Goal: Task Accomplishment & Management: Manage account settings

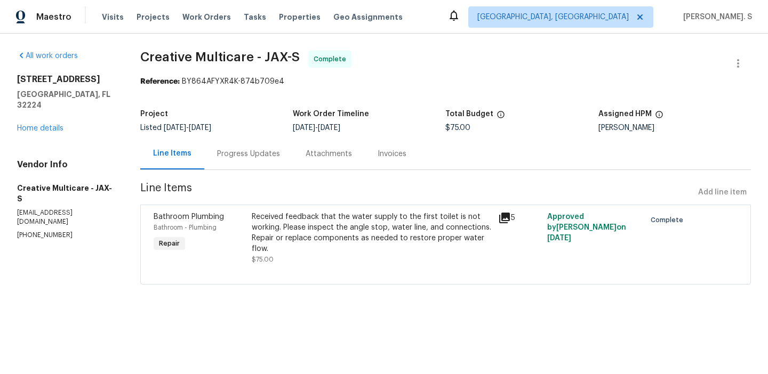
click at [265, 147] on div "Progress Updates" at bounding box center [248, 153] width 89 height 31
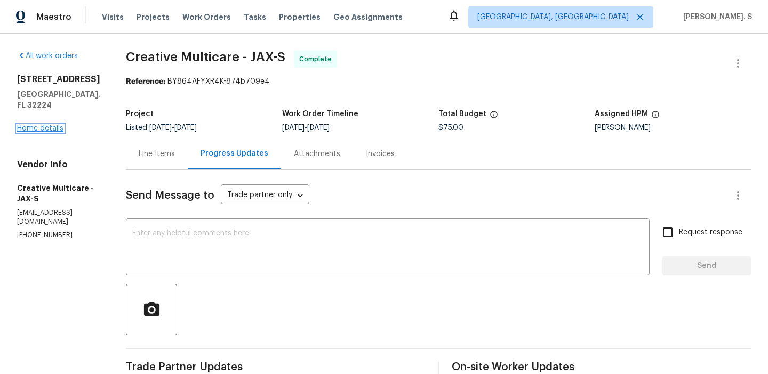
click at [52, 125] on link "Home details" at bounding box center [40, 128] width 46 height 7
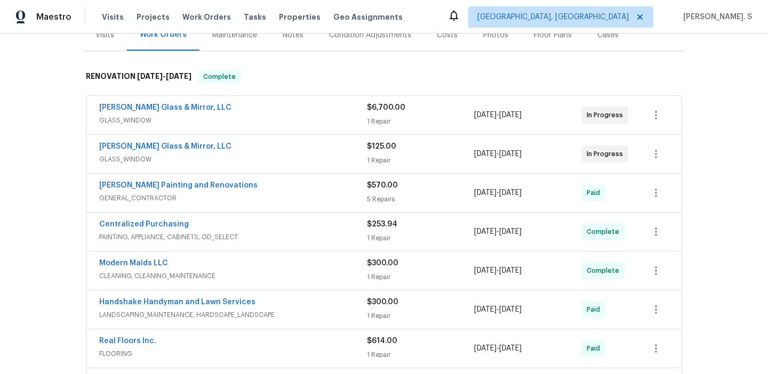
scroll to position [140, 0]
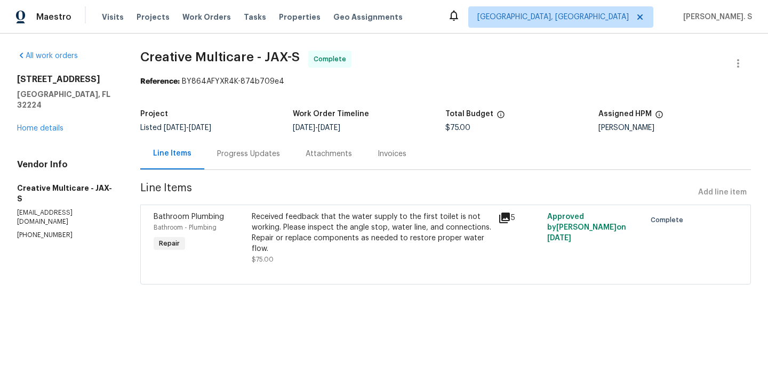
click at [276, 159] on div "Progress Updates" at bounding box center [248, 154] width 63 height 11
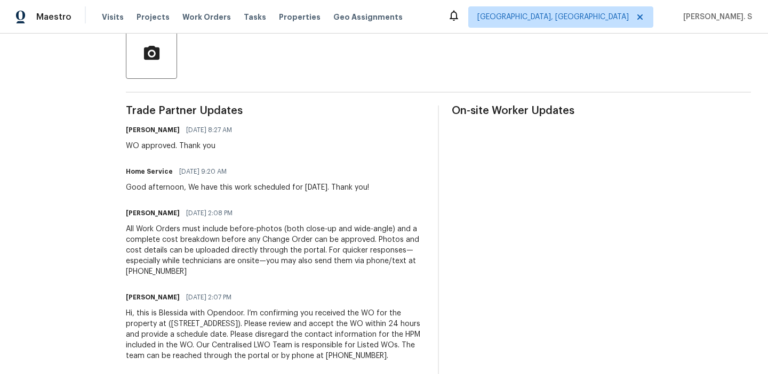
scroll to position [284, 0]
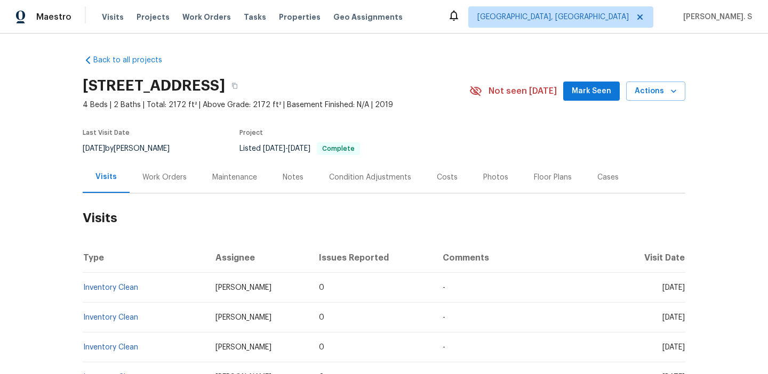
click at [170, 185] on div "Work Orders" at bounding box center [165, 177] width 70 height 31
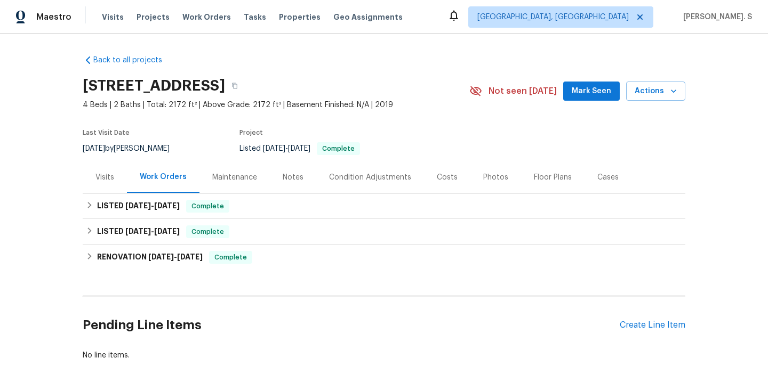
scroll to position [59, 0]
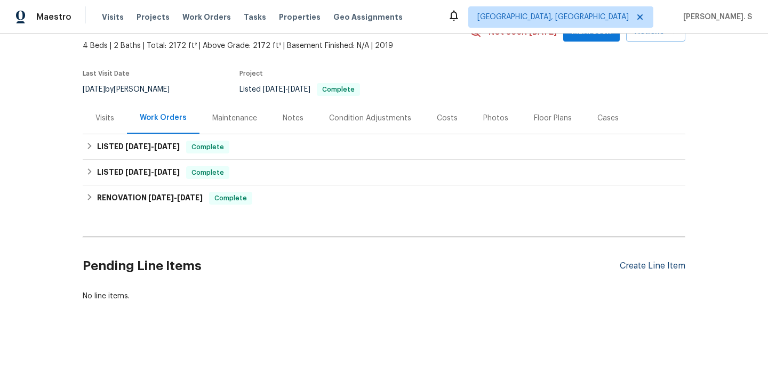
click at [644, 268] on div "Create Line Item" at bounding box center [653, 266] width 66 height 10
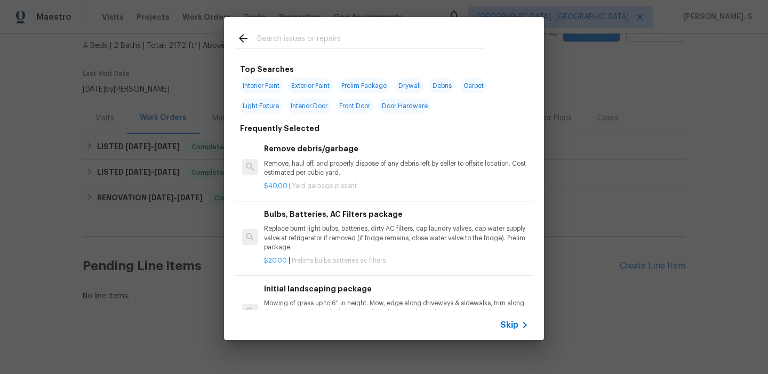
click at [346, 153] on h6 "Remove debris/garbage" at bounding box center [396, 149] width 265 height 12
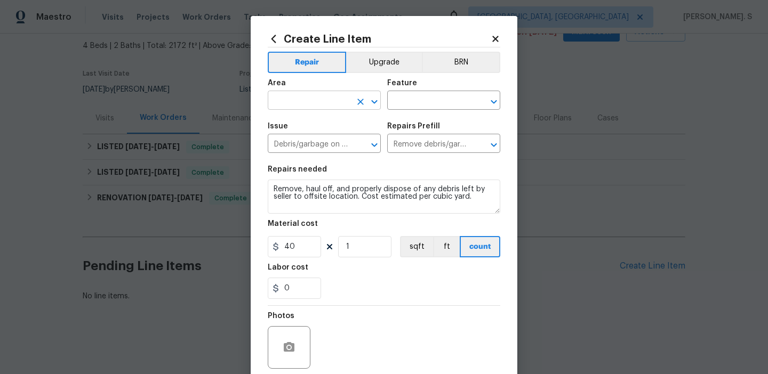
click at [373, 102] on icon "Open" at bounding box center [374, 102] width 6 height 4
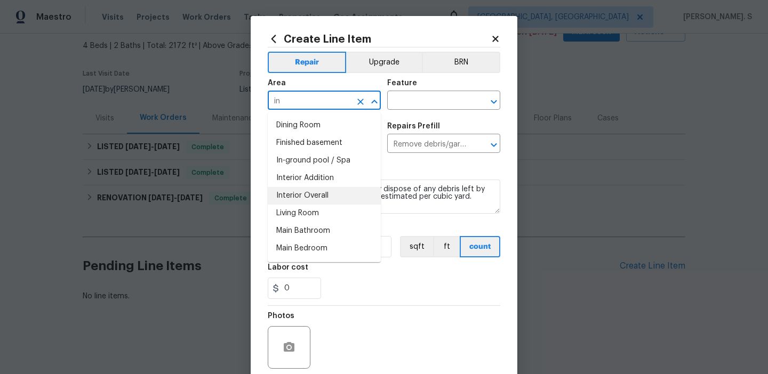
click at [290, 190] on li "Interior Overall" at bounding box center [324, 196] width 113 height 18
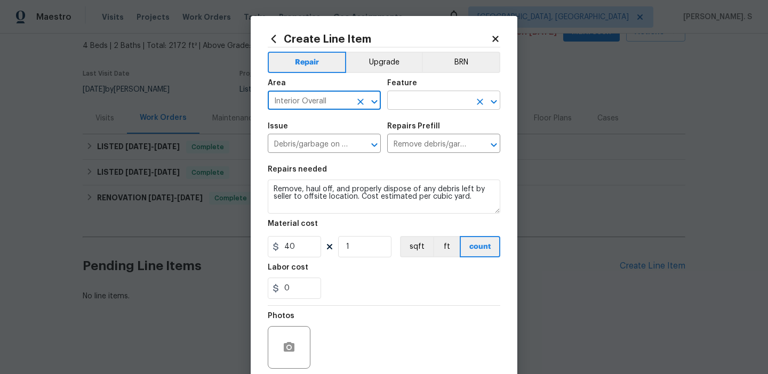
click at [495, 106] on icon "Open" at bounding box center [493, 101] width 13 height 13
type input "Interior Overall"
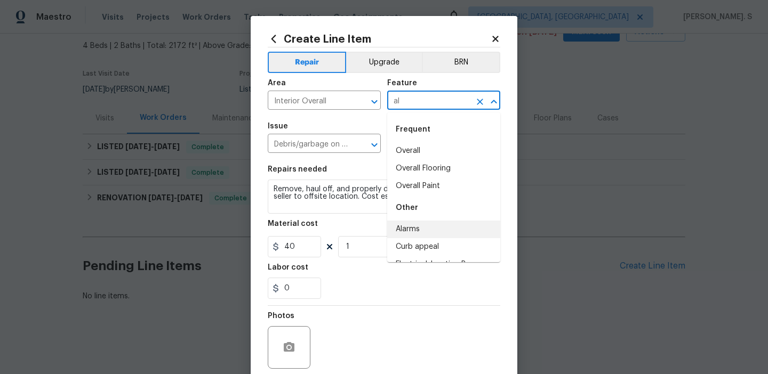
click at [430, 229] on li "Alarms" at bounding box center [443, 230] width 113 height 18
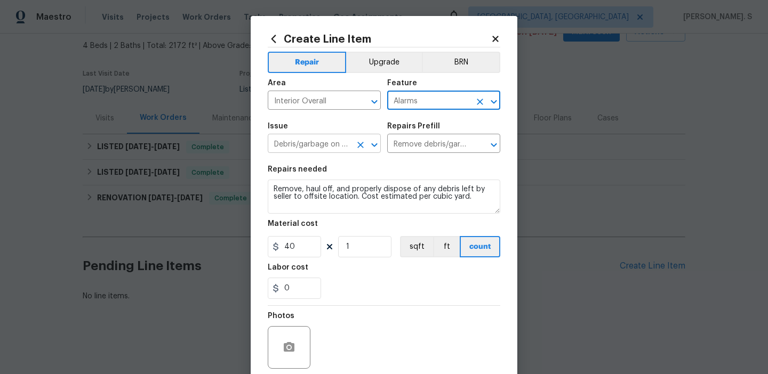
click at [378, 140] on icon "Open" at bounding box center [374, 145] width 13 height 13
type input "Alarms"
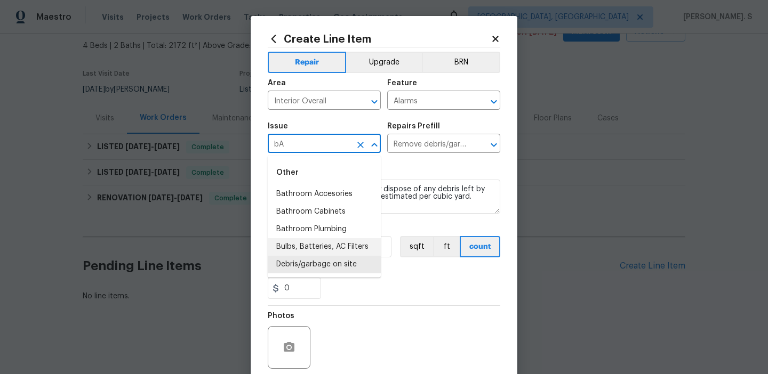
click at [306, 250] on li "Bulbs, Batteries, AC Filters" at bounding box center [324, 247] width 113 height 18
type input "Bulbs, Batteries, AC Filters"
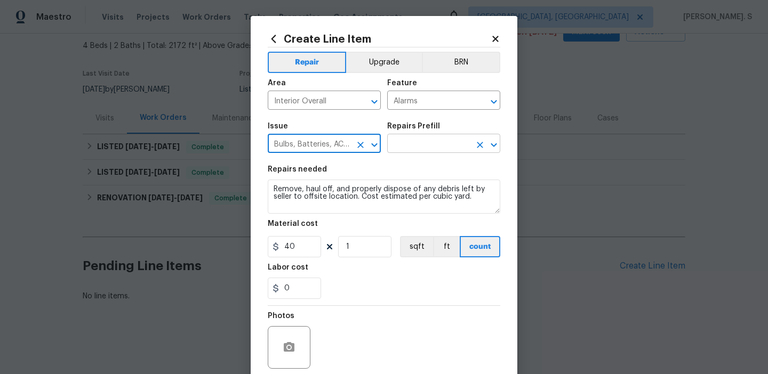
click at [491, 143] on icon "Open" at bounding box center [494, 145] width 6 height 4
type input "Bulbs, Batteries, AC Filters"
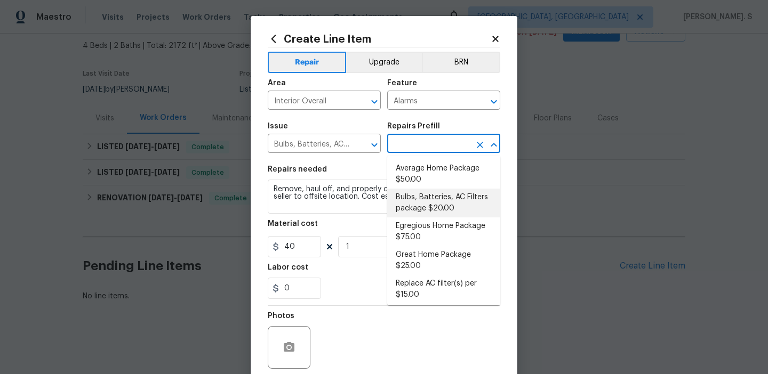
click at [432, 195] on li "Bulbs, Batteries, AC Filters package $20.00" at bounding box center [443, 203] width 113 height 29
type input "Home Readiness Packages"
type input "Bulbs, Batteries, AC Filters package $20.00"
type textarea "Replace burnt light bulbs, batteries, dirty AC filters, cap laundry valves, cap…"
type input "20"
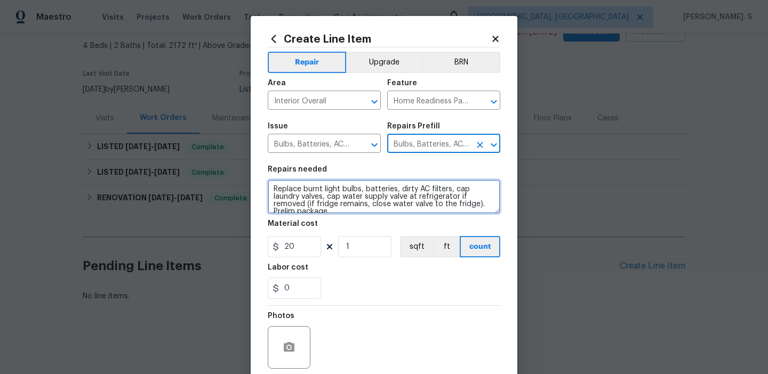
click at [329, 203] on textarea "Replace burnt light bulbs, batteries, dirty AC filters, cap laundry valves, cap…" at bounding box center [384, 197] width 233 height 34
paste textarea "ceived feedback that the alarm system kept making noise. Determine where the al…"
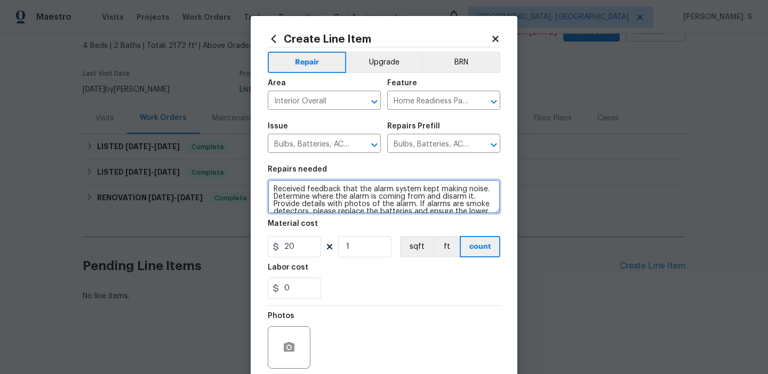
scroll to position [17, 0]
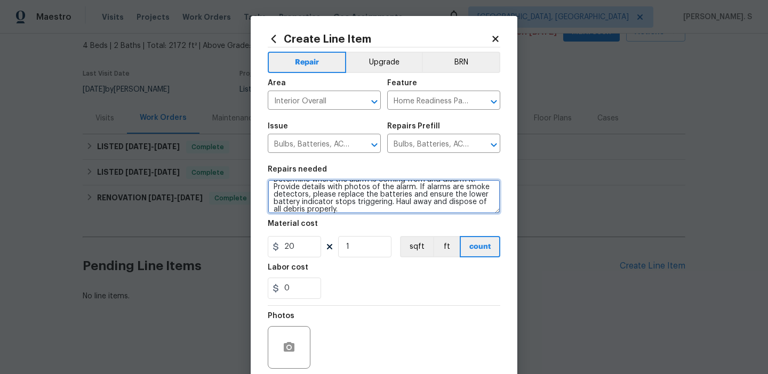
type textarea "Received feedback that the alarm system kept making noise. Determine where the …"
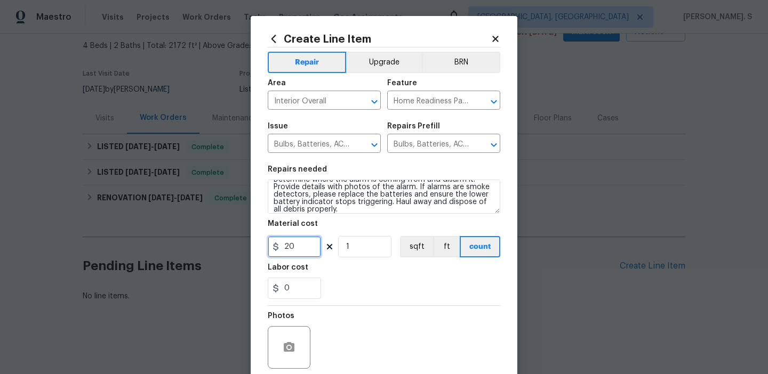
click at [298, 237] on input "20" at bounding box center [294, 246] width 53 height 21
type input "75"
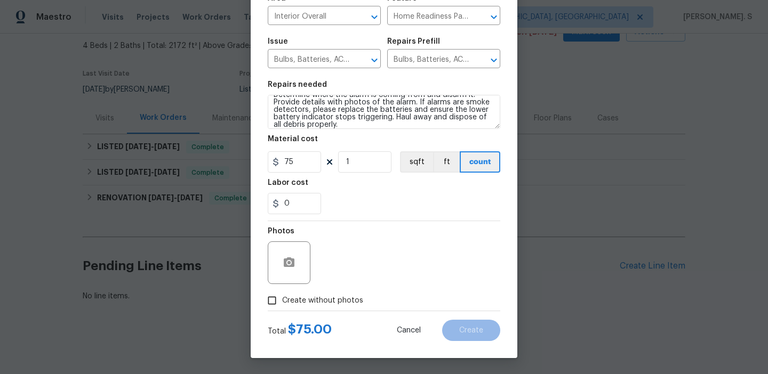
click at [339, 310] on label "Create without photos" at bounding box center [312, 301] width 101 height 20
click at [282, 310] on input "Create without photos" at bounding box center [272, 301] width 20 height 20
checkbox input "true"
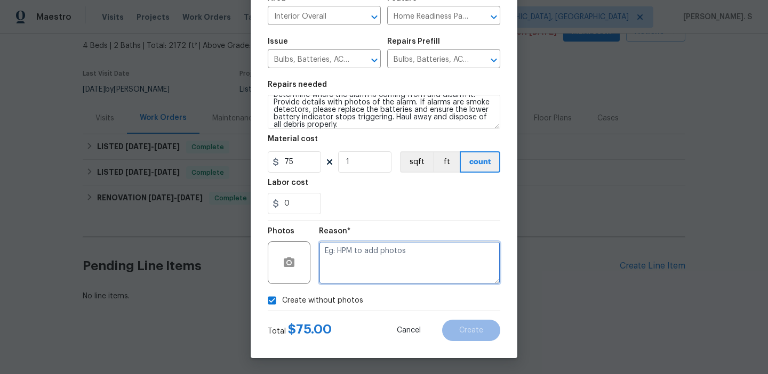
click at [404, 267] on textarea at bounding box center [409, 263] width 181 height 43
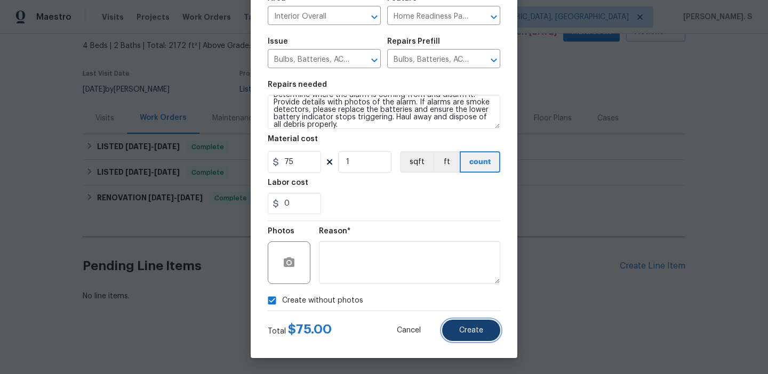
click at [470, 333] on span "Create" at bounding box center [471, 331] width 24 height 8
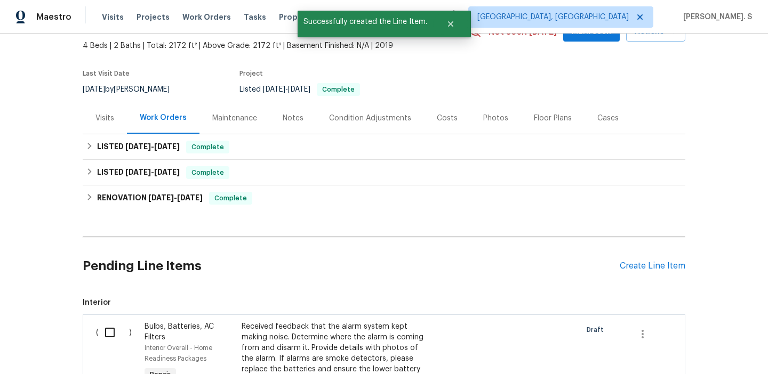
scroll to position [157, 0]
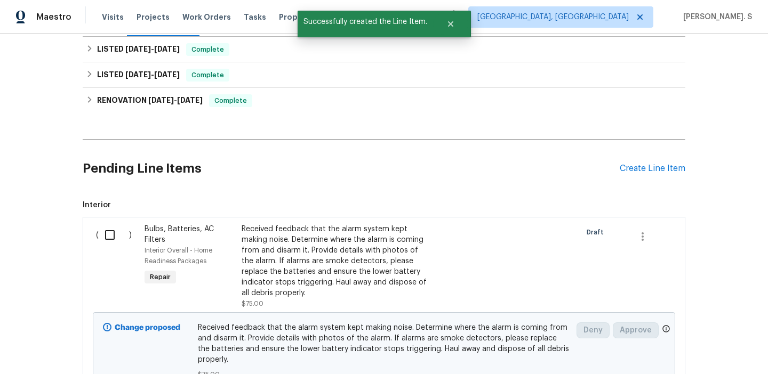
click at [107, 240] on input "checkbox" at bounding box center [114, 235] width 30 height 22
checkbox input "true"
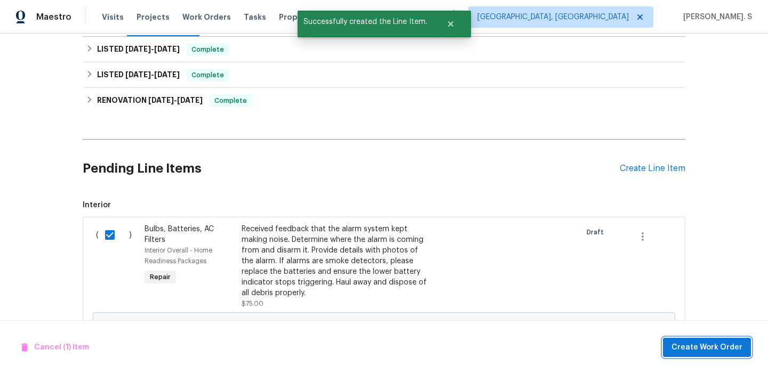
click at [712, 350] on span "Create Work Order" at bounding box center [706, 347] width 71 height 13
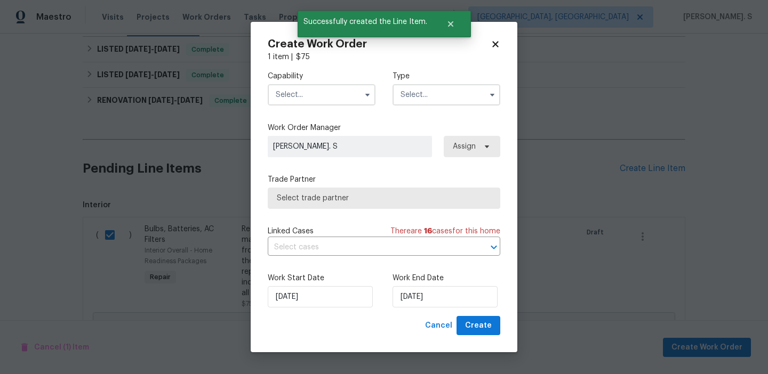
click at [324, 79] on label "Capability" at bounding box center [322, 76] width 108 height 11
click at [324, 90] on input "text" at bounding box center [322, 94] width 108 height 21
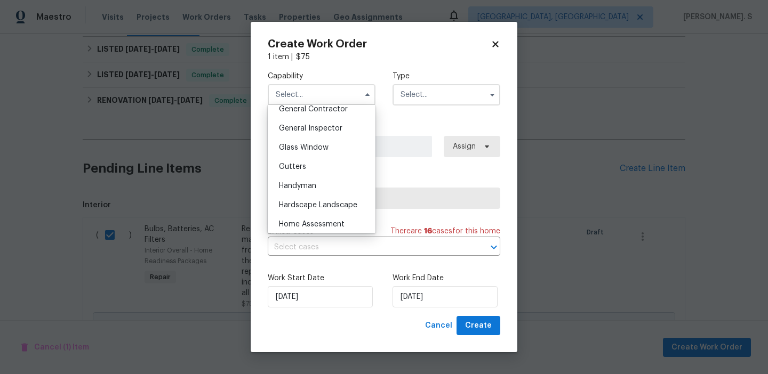
scroll to position [520, 0]
click at [317, 182] on div "Handyman" at bounding box center [321, 183] width 102 height 19
type input "Handyman"
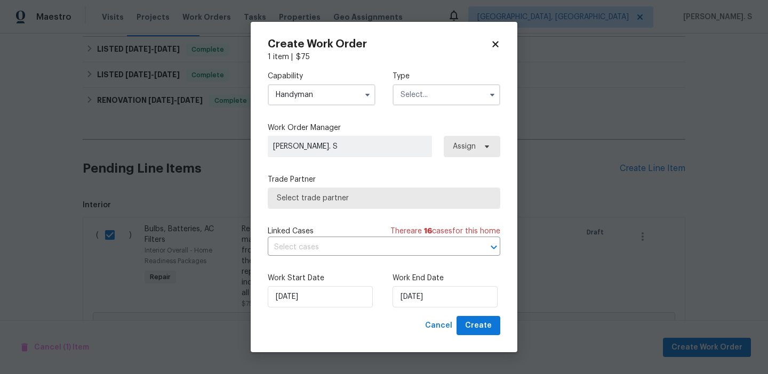
click at [430, 99] on input "text" at bounding box center [446, 94] width 108 height 21
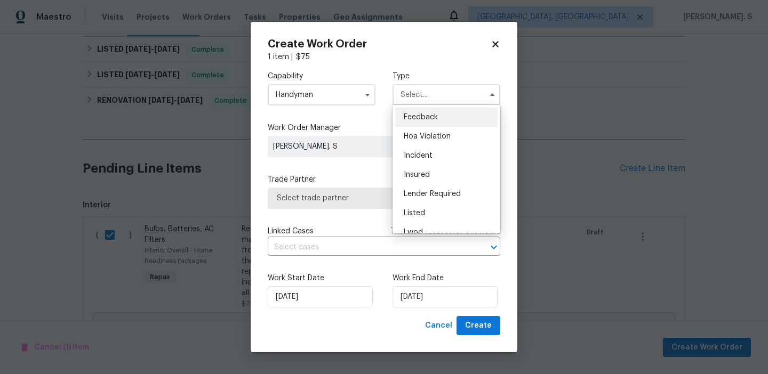
click at [430, 112] on div "Feedback" at bounding box center [446, 117] width 102 height 19
type input "Feedback"
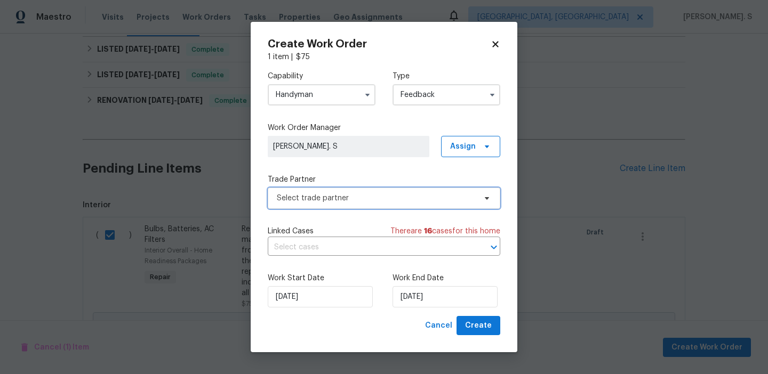
click at [378, 201] on span "Select trade partner" at bounding box center [376, 198] width 199 height 11
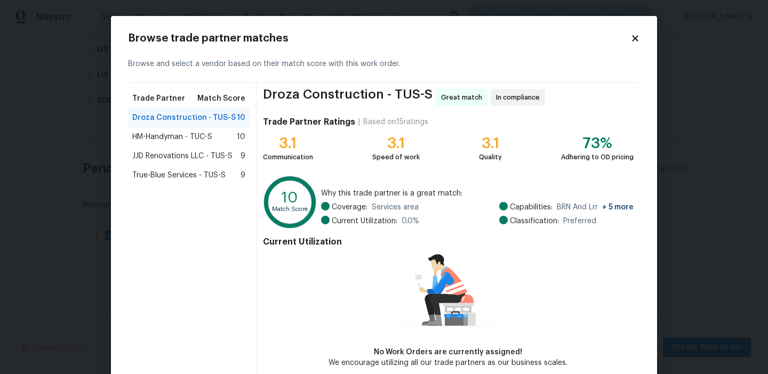
click at [236, 180] on div "True-Blue Services - TUS-S 9" at bounding box center [188, 175] width 113 height 11
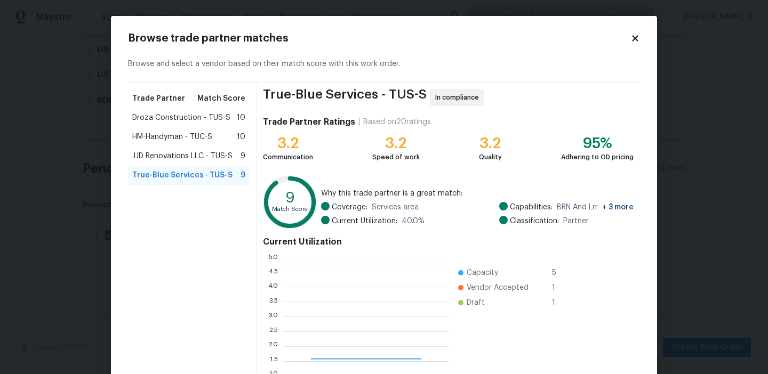
scroll to position [149, 166]
click at [204, 122] on span "Droza Construction - TUS-S" at bounding box center [181, 118] width 98 height 11
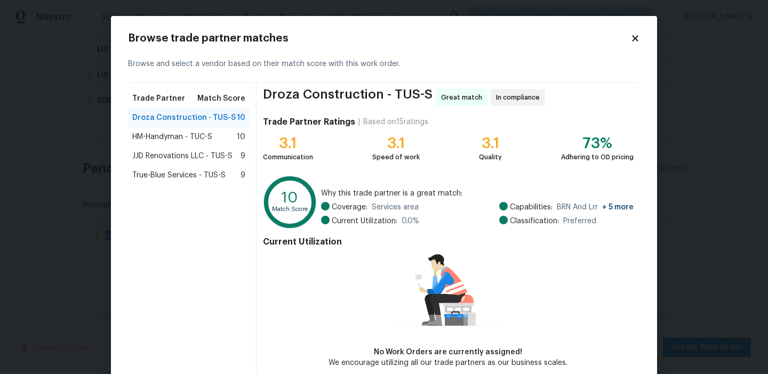
click at [205, 172] on span "True-Blue Services - TUS-S" at bounding box center [178, 175] width 93 height 11
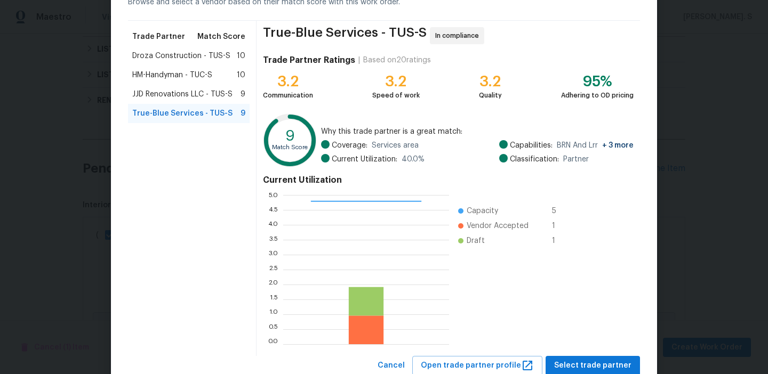
scroll to position [96, 0]
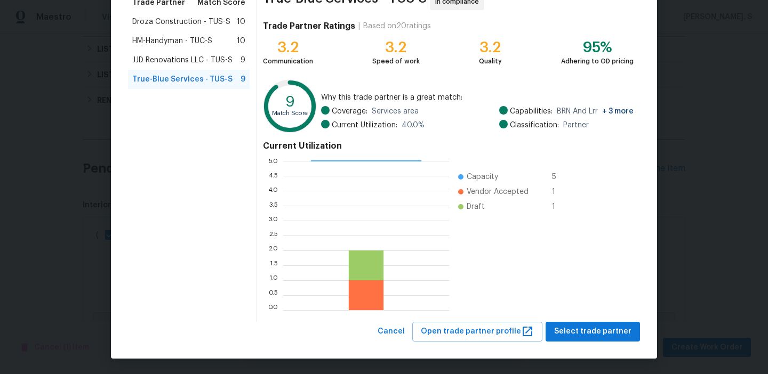
click at [612, 346] on div "Browse trade partner matches Browse and select a vendor based on their match sc…" at bounding box center [384, 139] width 546 height 439
click at [604, 320] on div "True-Blue Services - TUS-S In compliance Trade Partner Ratings | Based on 20 ra…" at bounding box center [448, 154] width 383 height 335
click at [576, 333] on span "Select trade partner" at bounding box center [592, 331] width 77 height 13
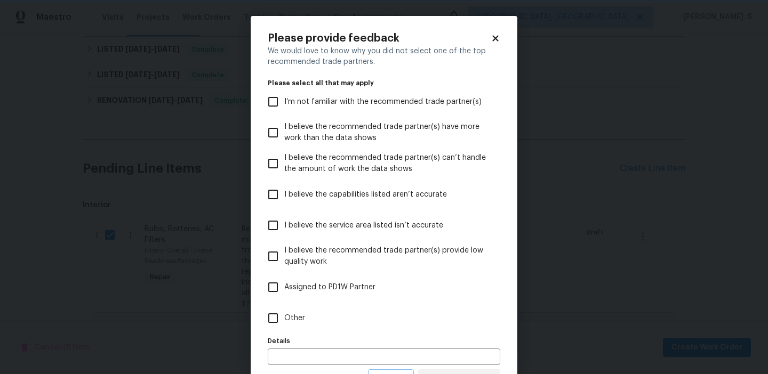
scroll to position [0, 0]
click at [371, 302] on label "Assigned to PD1W Partner" at bounding box center [377, 287] width 230 height 31
click at [284, 299] on input "Assigned to PD1W Partner" at bounding box center [273, 287] width 22 height 22
checkbox input "true"
click at [372, 314] on label "Other" at bounding box center [377, 318] width 230 height 31
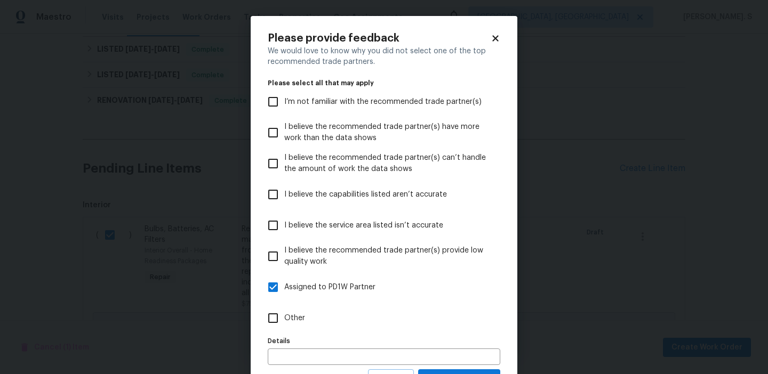
click at [284, 314] on input "Other" at bounding box center [273, 318] width 22 height 22
checkbox input "true"
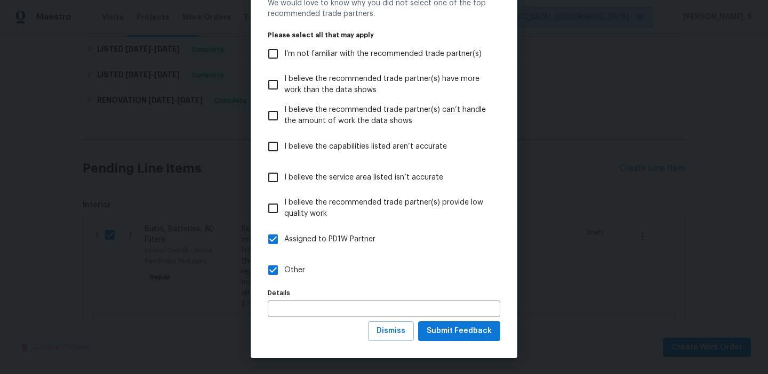
click at [298, 245] on label "Assigned to PD1W Partner" at bounding box center [377, 239] width 230 height 31
click at [284, 245] on input "Assigned to PD1W Partner" at bounding box center [273, 239] width 22 height 22
checkbox input "false"
click at [471, 329] on span "Submit Feedback" at bounding box center [459, 331] width 65 height 13
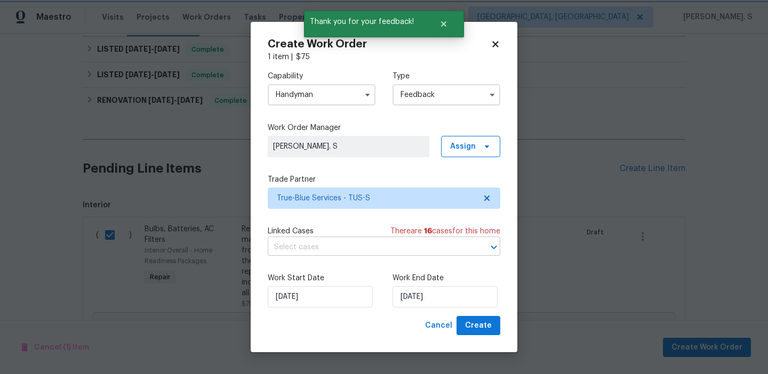
scroll to position [0, 0]
click at [339, 249] on input "text" at bounding box center [369, 247] width 203 height 17
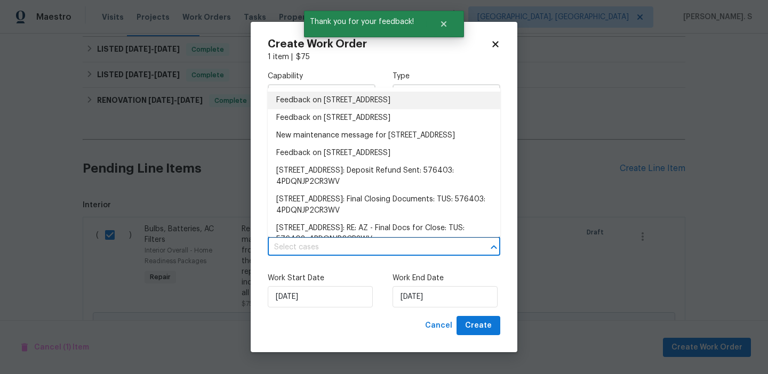
click at [341, 105] on li "Feedback on 3522 W Ringtail Den Way, Tucson, AZ 85742" at bounding box center [384, 101] width 233 height 18
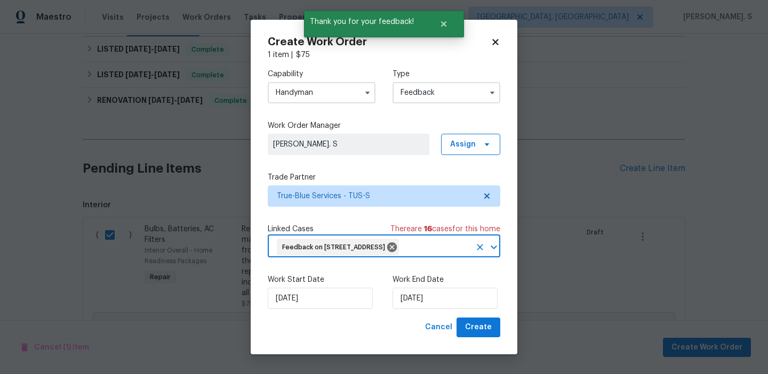
click at [414, 300] on div "Work End Date 9/16/2025" at bounding box center [446, 292] width 108 height 35
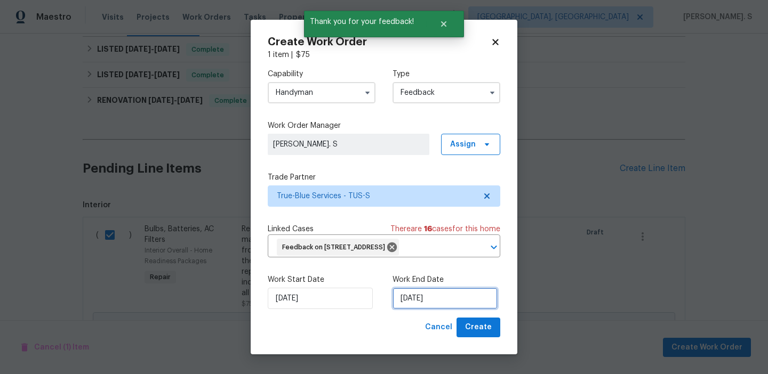
click at [420, 309] on input "[DATE]" at bounding box center [444, 298] width 105 height 21
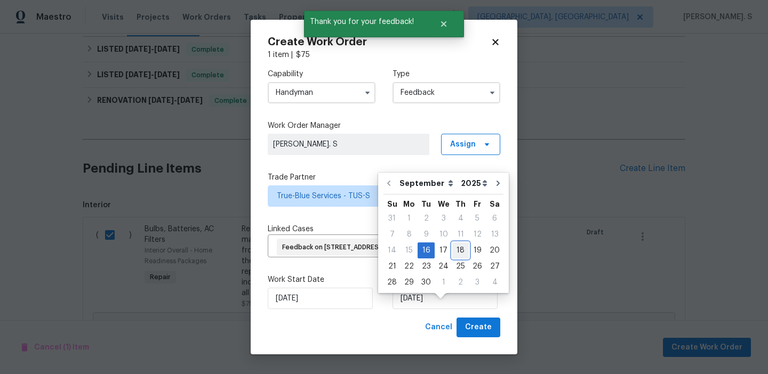
click at [453, 250] on div "18" at bounding box center [460, 250] width 17 height 15
type input "[DATE]"
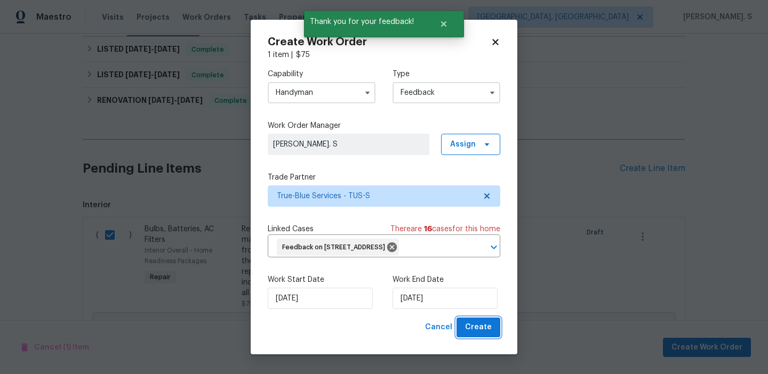
click at [482, 334] on span "Create" at bounding box center [478, 327] width 27 height 13
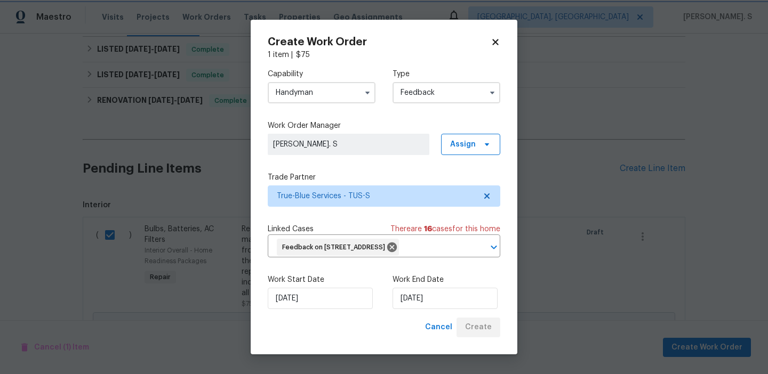
checkbox input "false"
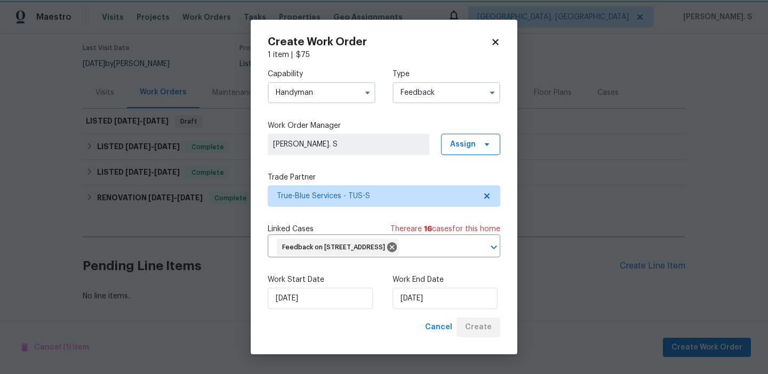
scroll to position [85, 0]
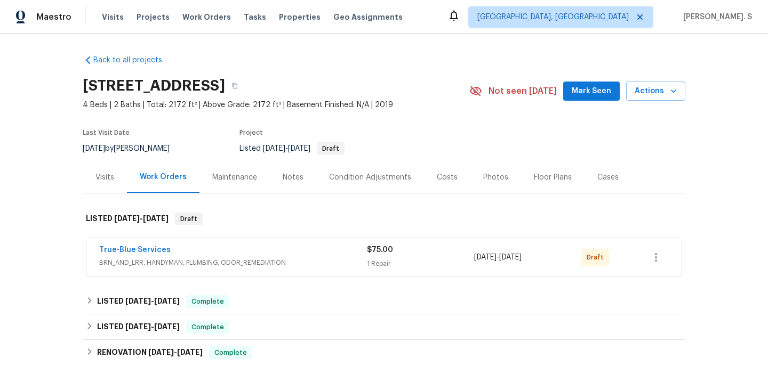
click at [126, 245] on span "True-Blue Services" at bounding box center [134, 250] width 71 height 11
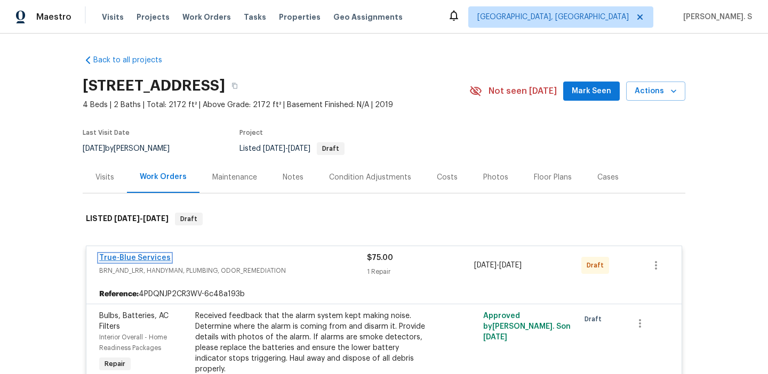
click at [124, 258] on link "True-Blue Services" at bounding box center [134, 257] width 71 height 7
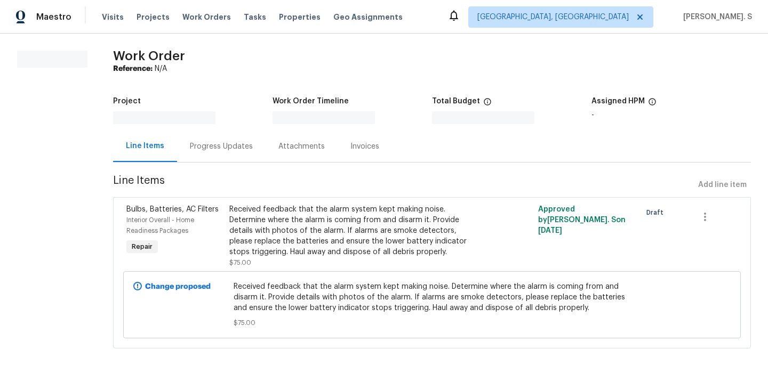
click at [266, 145] on div "Attachments" at bounding box center [302, 146] width 72 height 31
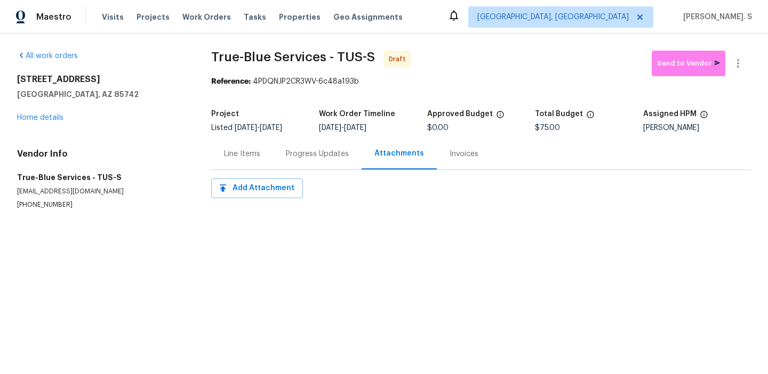
click at [289, 160] on div "Progress Updates" at bounding box center [317, 153] width 89 height 31
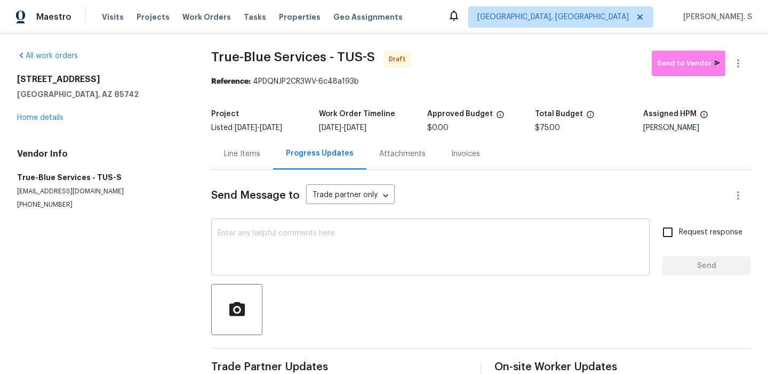
click at [289, 252] on textarea at bounding box center [431, 248] width 426 height 37
paste textarea "Hi this is Glory with Opendoor. I’m confirming you received the WO for the prop…"
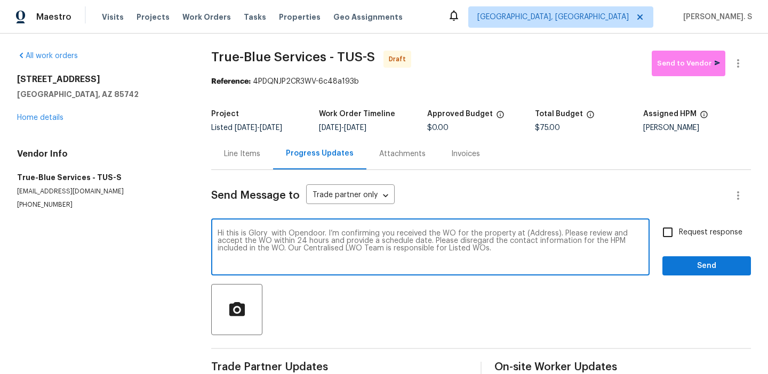
click at [533, 231] on textarea "Hi this is Glory with Opendoor. I’m confirming you received the WO for the prop…" at bounding box center [431, 248] width 426 height 37
paste textarea "3522 W Ringtail Den Way, Tucson, AZ 85742"
type textarea "Hi this is Glory with Opendoor. I’m confirming you received the WO for the prop…"
click at [748, 67] on button "button" at bounding box center [738, 64] width 26 height 26
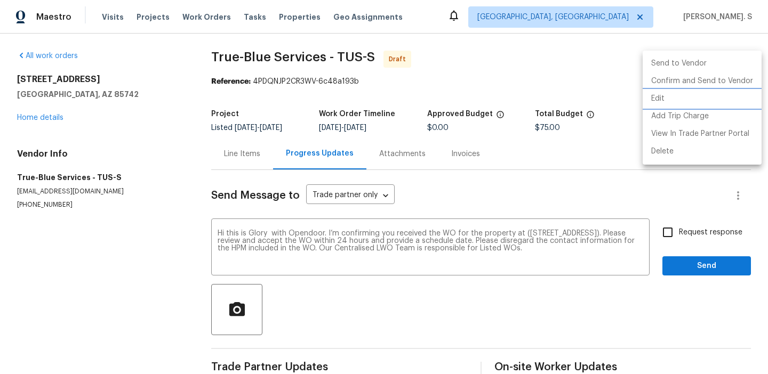
click at [720, 105] on li "Edit" at bounding box center [702, 99] width 119 height 18
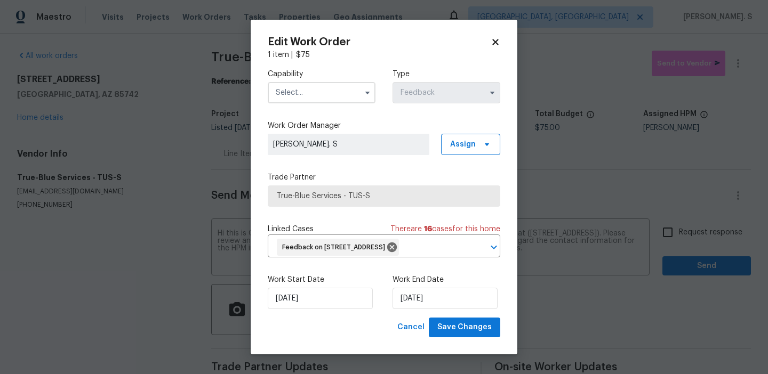
click at [339, 86] on input "text" at bounding box center [322, 92] width 108 height 21
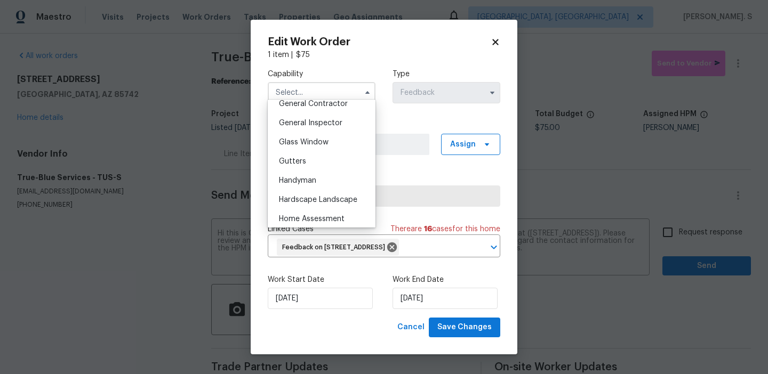
scroll to position [529, 0]
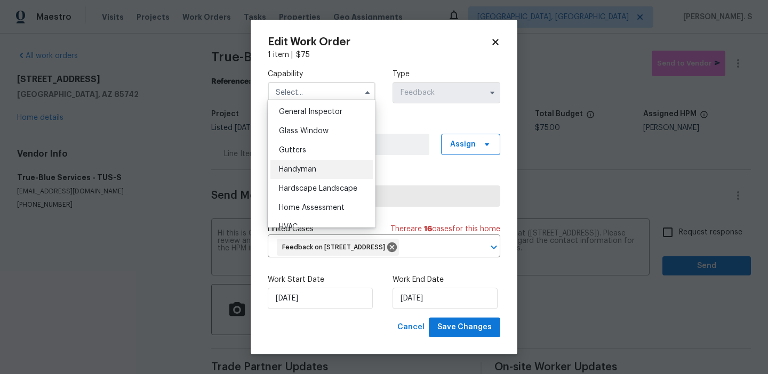
click at [311, 173] on span "Handyman" at bounding box center [297, 169] width 37 height 7
type input "Handyman"
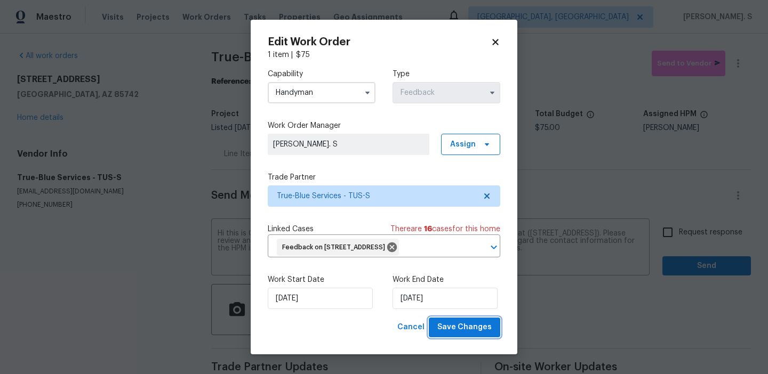
click at [474, 334] on span "Save Changes" at bounding box center [464, 327] width 54 height 13
click at [696, 235] on body "Maestro Visits Projects Work Orders Tasks Properties Geo Assignments Albuquerqu…" at bounding box center [384, 187] width 768 height 374
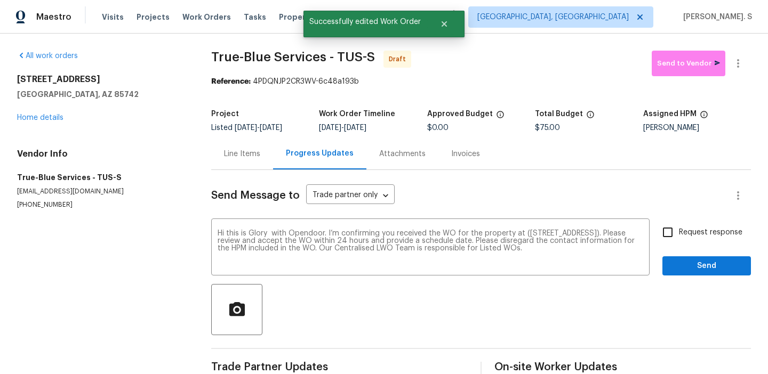
click at [696, 235] on span "Request response" at bounding box center [710, 232] width 63 height 11
click at [679, 235] on input "Request response" at bounding box center [667, 232] width 22 height 22
checkbox input "true"
click at [694, 261] on span "Send" at bounding box center [706, 266] width 71 height 13
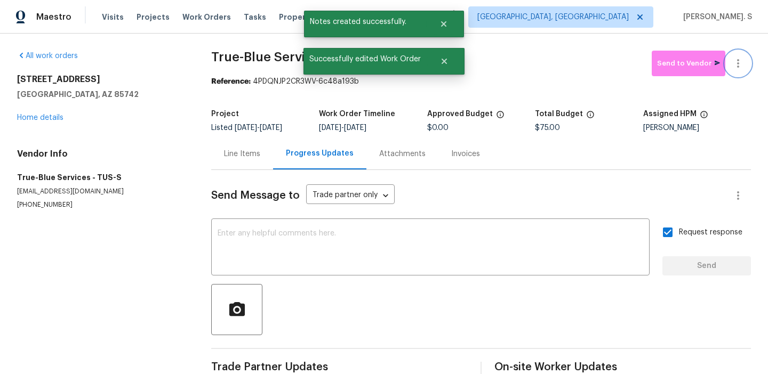
click at [736, 63] on icon "button" at bounding box center [738, 63] width 13 height 13
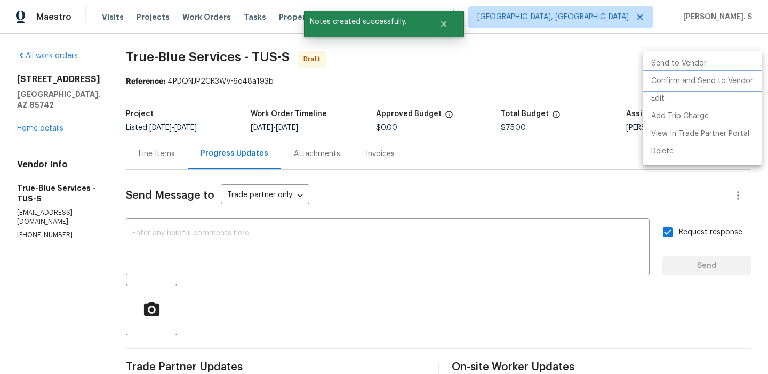
click at [707, 79] on li "Confirm and Send to Vendor" at bounding box center [702, 82] width 119 height 18
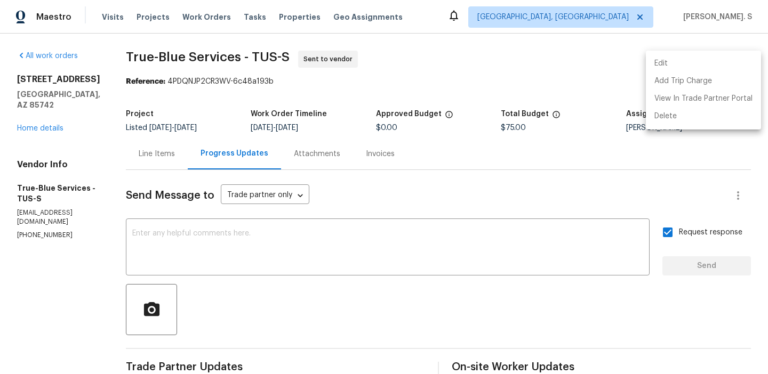
click at [314, 261] on div at bounding box center [384, 187] width 768 height 374
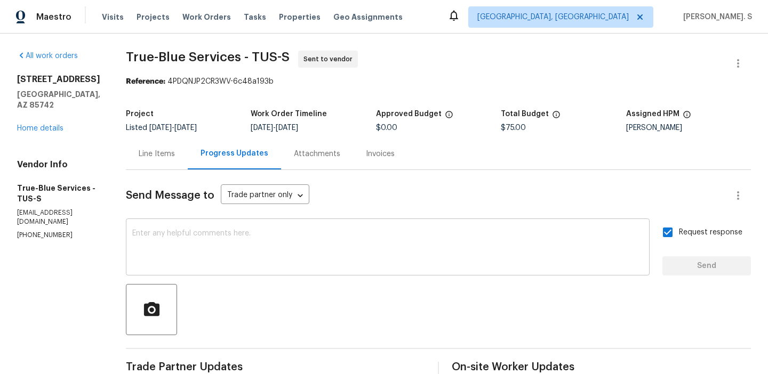
click at [277, 254] on textarea at bounding box center [387, 248] width 511 height 37
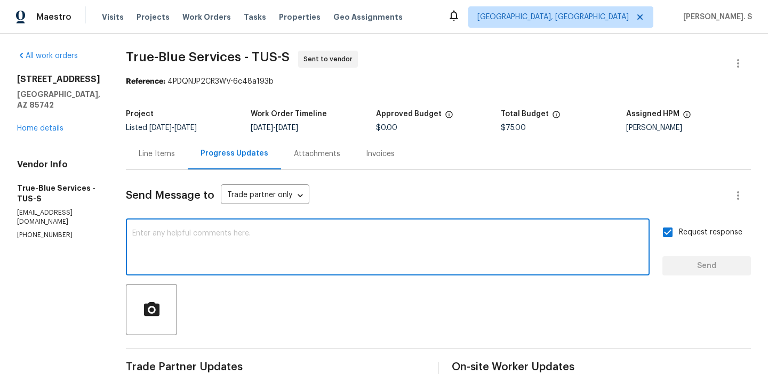
click at [277, 254] on textarea at bounding box center [387, 248] width 511 height 37
paste textarea "The Work Orders must include before-photos (both close-up and wide-angle) and a…"
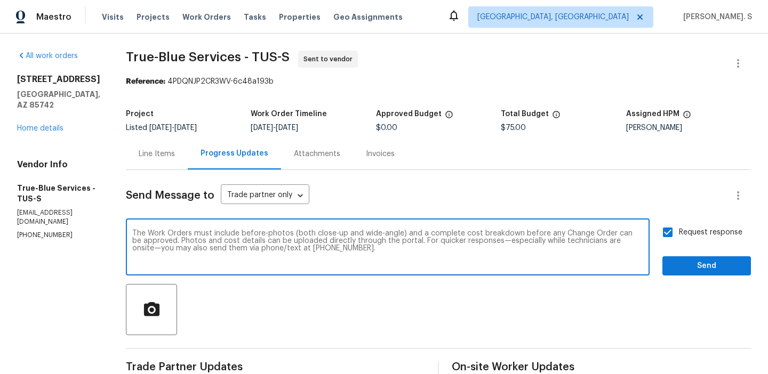
type textarea "The Work Orders must include before-photos (both close-up and wide-angle) and a…"
click at [725, 270] on span "Send" at bounding box center [706, 266] width 71 height 13
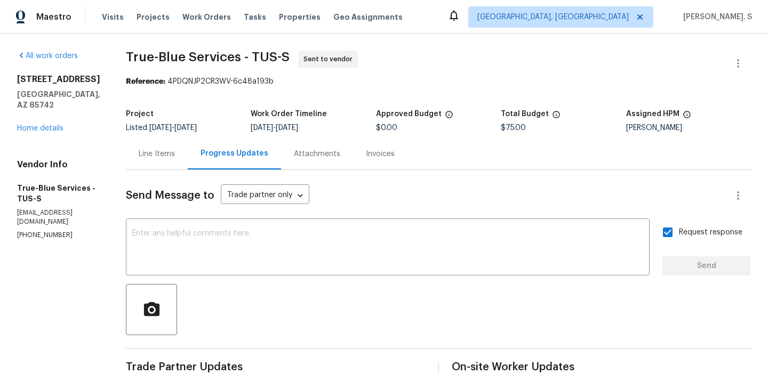
click at [233, 69] on span "True-Blue Services - TUS-S Sent to vendor" at bounding box center [425, 64] width 599 height 26
click at [239, 56] on span "True-Blue Services - TUS-S" at bounding box center [208, 57] width 164 height 13
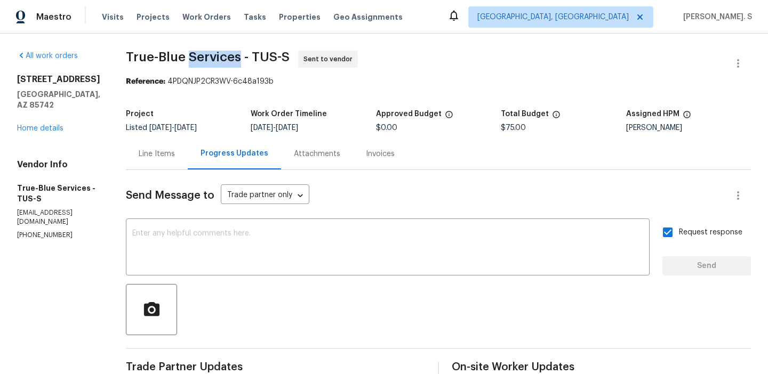
click at [239, 56] on span "True-Blue Services - TUS-S" at bounding box center [208, 57] width 164 height 13
copy span "True-Blue Services - TUS-S"
drag, startPoint x: 179, startPoint y: 81, endPoint x: 476, endPoint y: 81, distance: 297.0
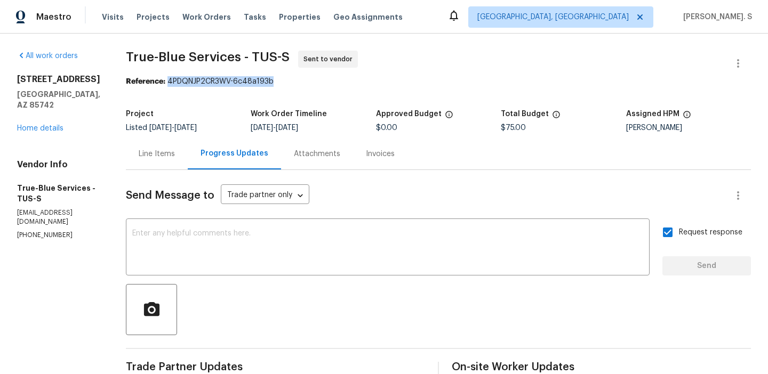
click at [476, 81] on div "Reference: 4PDQNJP2CR3WV-6c48a193b" at bounding box center [438, 81] width 625 height 11
copy div "4PDQNJP2CR3WV-6c48a193b"
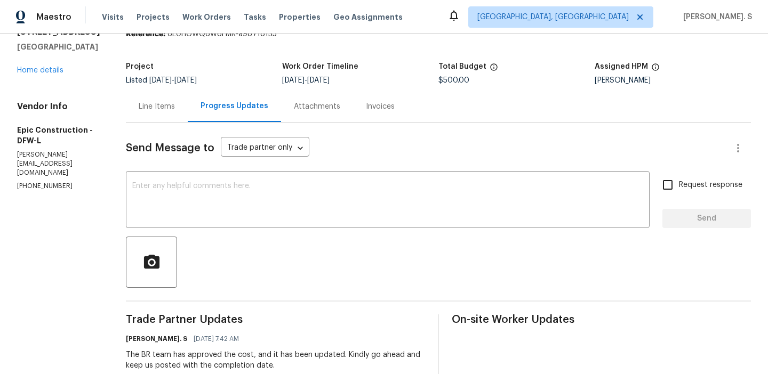
scroll to position [211, 0]
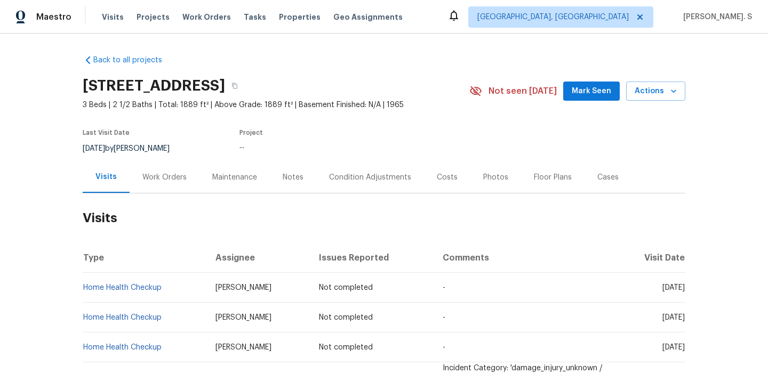
click at [163, 198] on h2 "Visits" at bounding box center [384, 219] width 603 height 50
click at [164, 187] on div "Work Orders" at bounding box center [165, 177] width 70 height 31
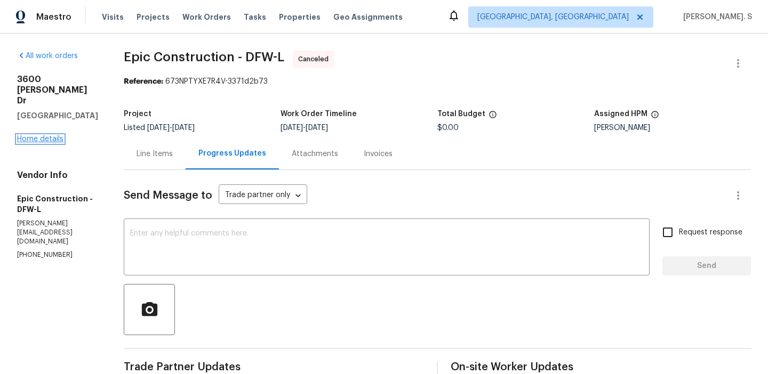
click at [46, 135] on link "Home details" at bounding box center [40, 138] width 46 height 7
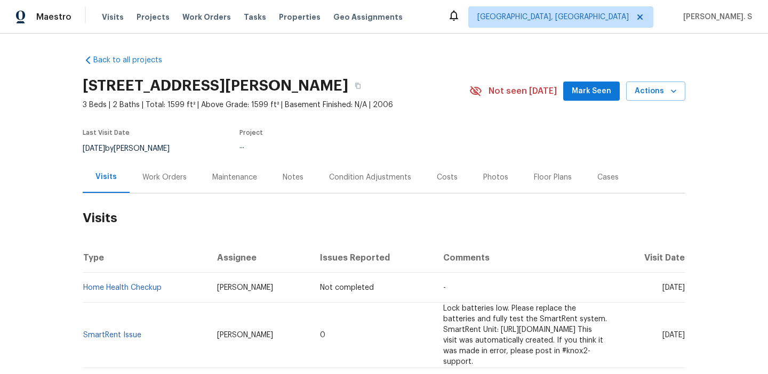
click at [147, 190] on div "Work Orders" at bounding box center [165, 177] width 70 height 31
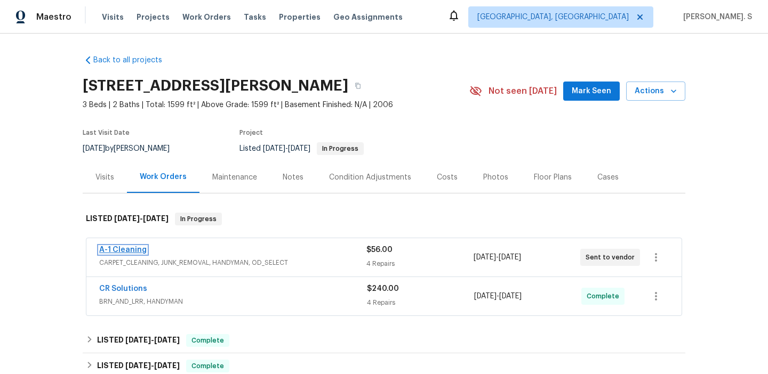
click at [134, 251] on link "A-1 Cleaning" at bounding box center [122, 249] width 47 height 7
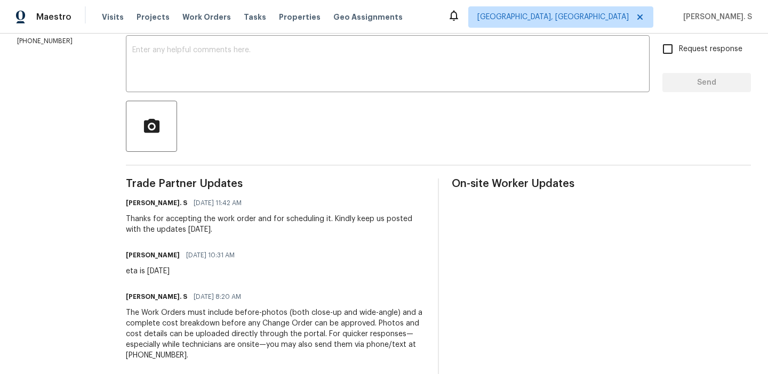
scroll to position [196, 0]
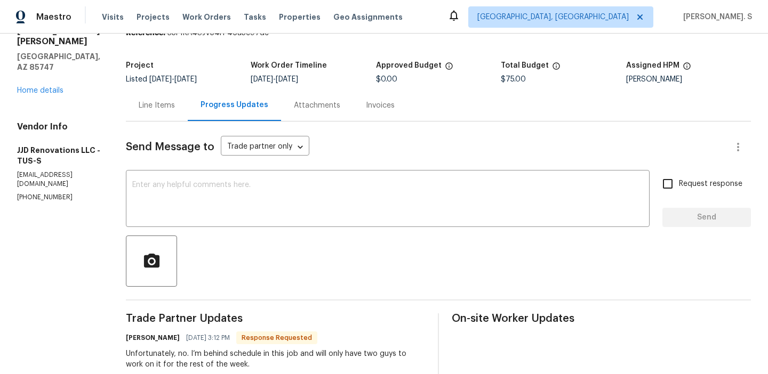
scroll to position [129, 0]
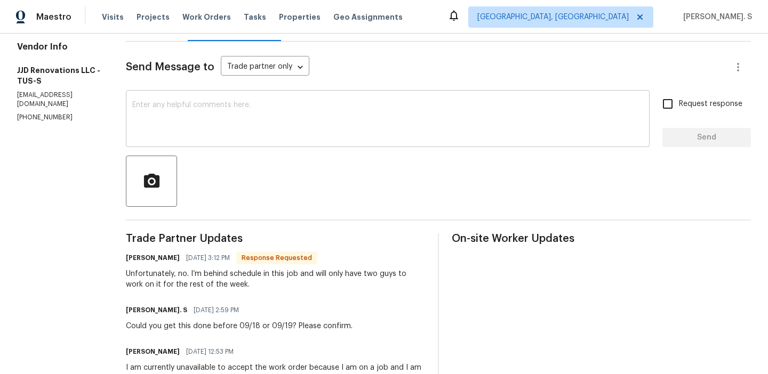
click at [203, 131] on textarea at bounding box center [387, 119] width 511 height 37
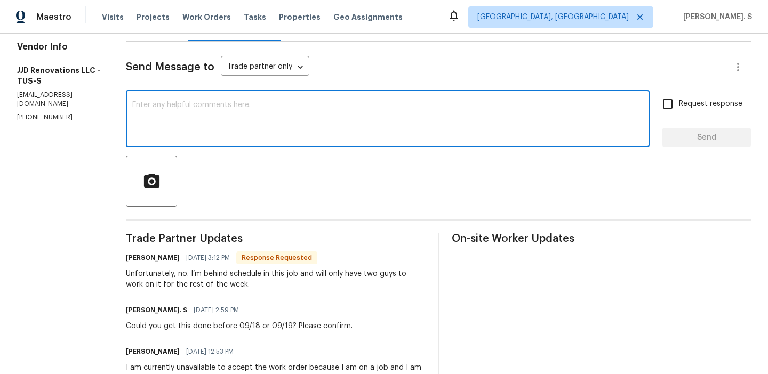
click at [209, 109] on textarea at bounding box center [387, 119] width 511 height 37
click at [204, 133] on textarea at bounding box center [387, 119] width 511 height 37
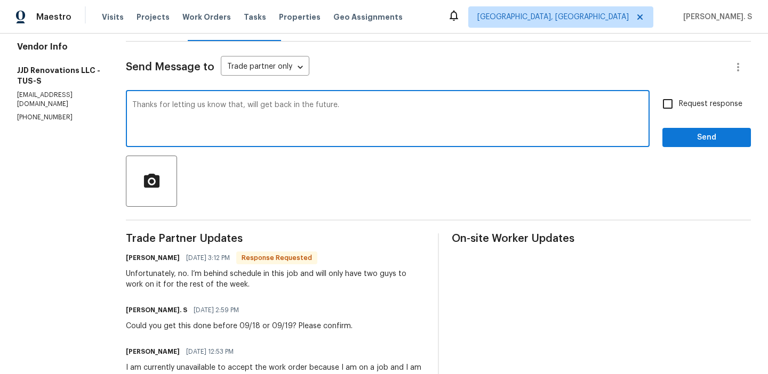
type textarea "Thanks for letting us know that, will get back in the future."
click at [674, 121] on div "Request response Send" at bounding box center [706, 120] width 89 height 54
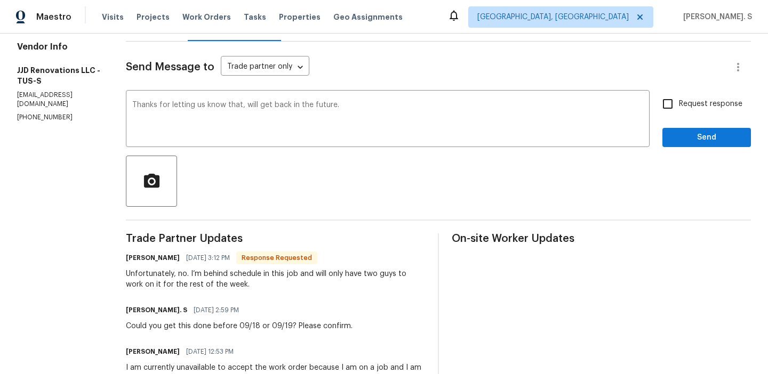
click at [687, 103] on span "Request response" at bounding box center [710, 104] width 63 height 11
click at [679, 103] on input "Request response" at bounding box center [667, 104] width 22 height 22
checkbox input "true"
click at [680, 118] on div "Request response Send" at bounding box center [706, 120] width 89 height 54
click at [675, 148] on div "Send Message to Trade partner only Trade partner only ​ Thanks for letting us k…" at bounding box center [438, 298] width 625 height 513
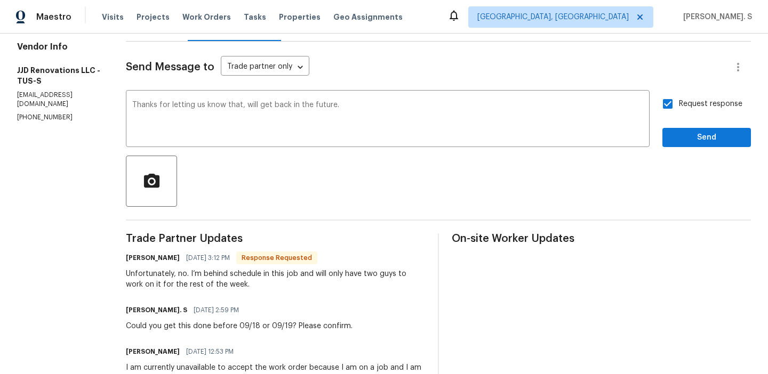
click at [0, 0] on div "that; we" at bounding box center [0, 0] width 0 height 0
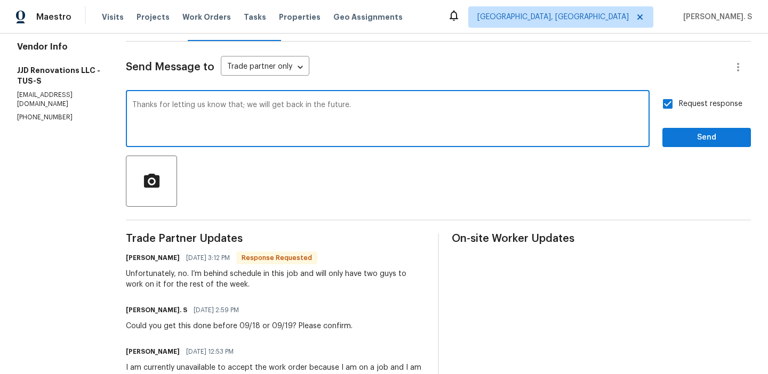
type textarea "Thanks for letting us know that; we will get back in the future."
click at [698, 148] on div "Send Message to Trade partner only Trade partner only ​ Thanks for letting us k…" at bounding box center [438, 298] width 625 height 513
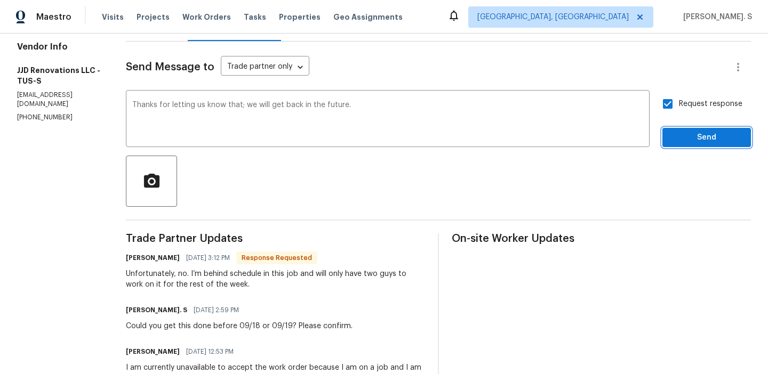
click at [698, 142] on span "Send" at bounding box center [706, 137] width 71 height 13
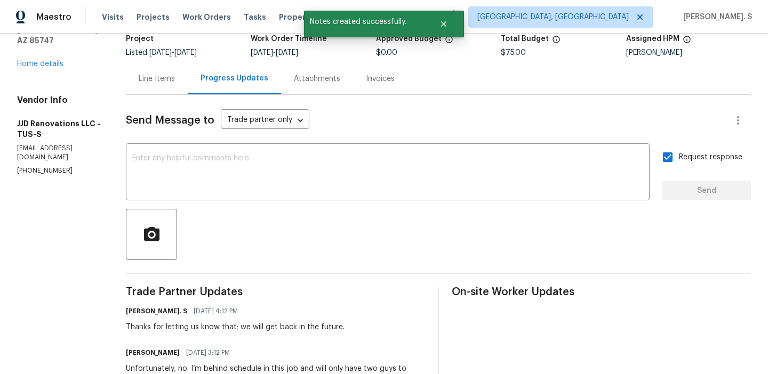
scroll to position [0, 0]
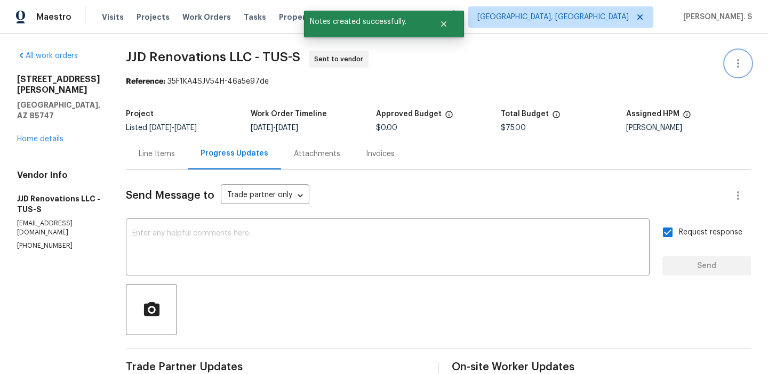
click at [738, 58] on icon "button" at bounding box center [738, 63] width 13 height 13
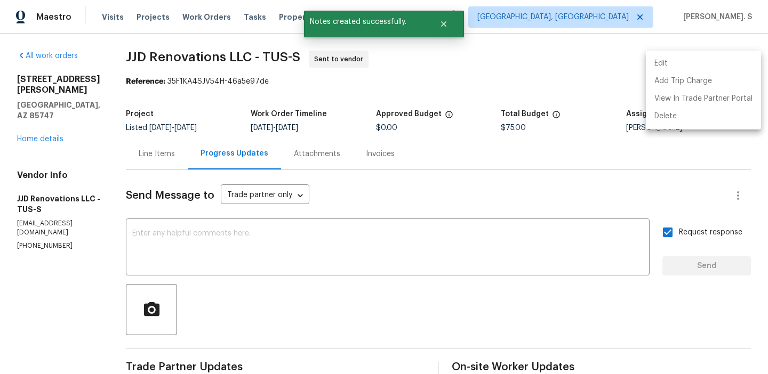
click at [700, 62] on li "Edit" at bounding box center [703, 64] width 115 height 18
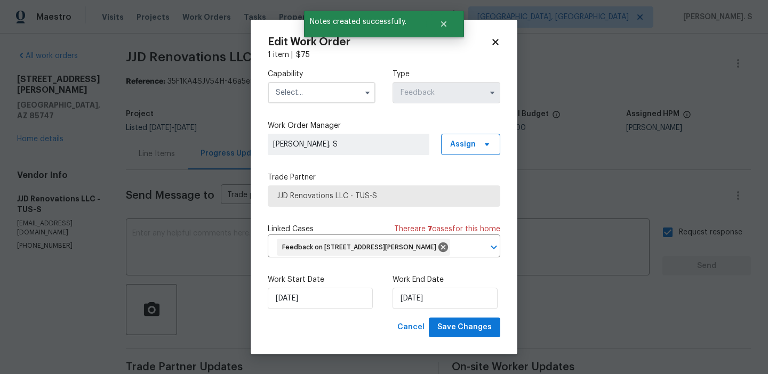
click at [318, 82] on input "text" at bounding box center [322, 92] width 108 height 21
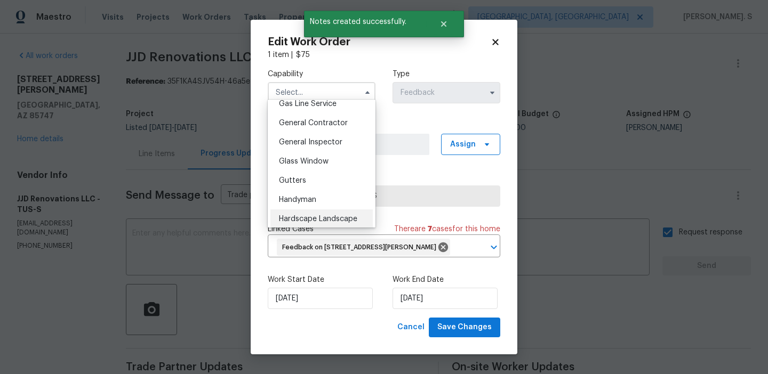
scroll to position [533, 0]
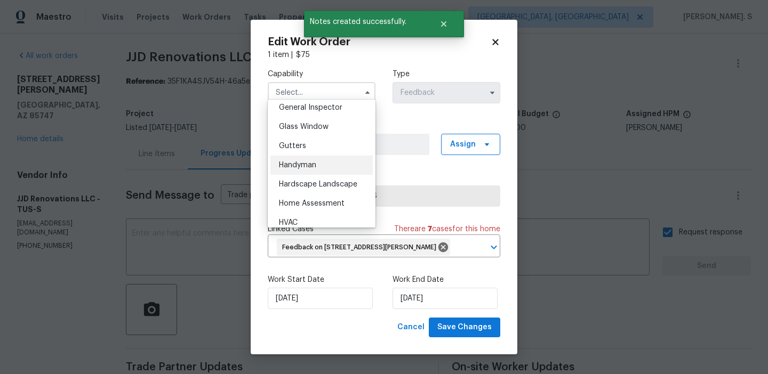
click at [319, 172] on div "Handyman" at bounding box center [321, 165] width 102 height 19
type input "Handyman"
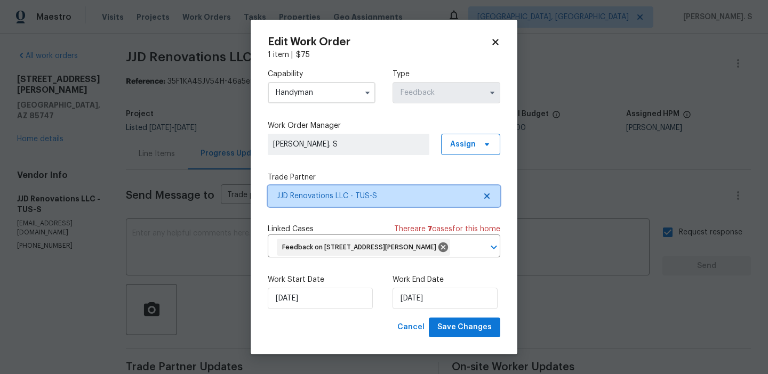
click at [488, 195] on icon at bounding box center [486, 196] width 5 height 5
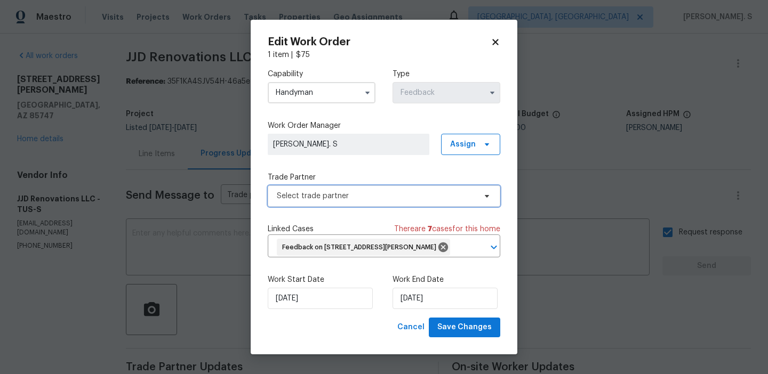
click at [488, 195] on icon at bounding box center [487, 196] width 9 height 9
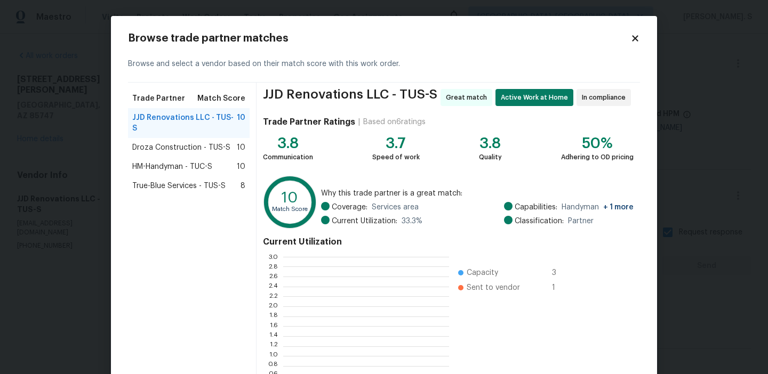
scroll to position [149, 166]
click at [209, 142] on span "Droza Construction - TUS-S" at bounding box center [181, 147] width 98 height 11
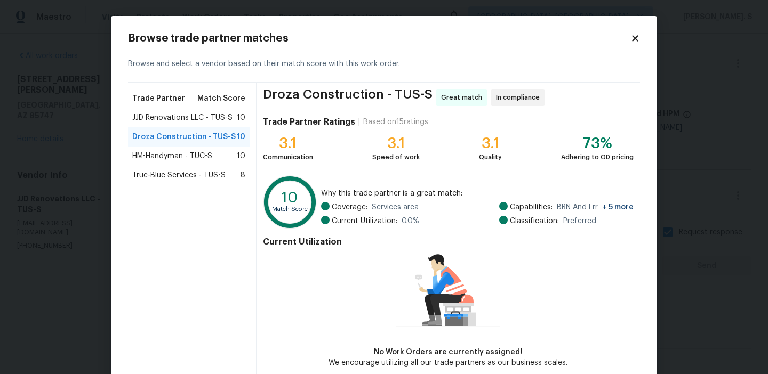
scroll to position [52, 0]
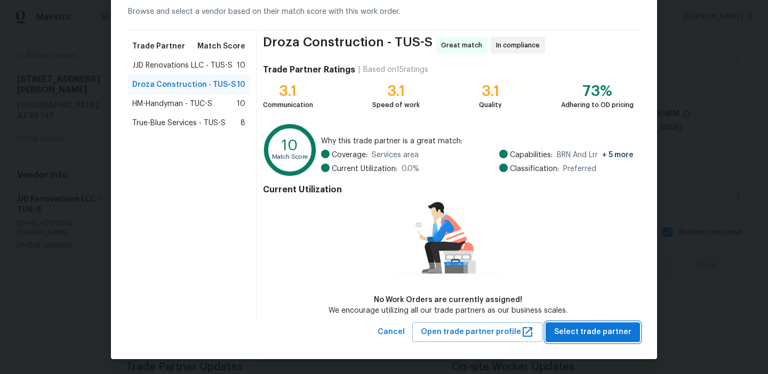
click at [572, 331] on span "Select trade partner" at bounding box center [592, 332] width 77 height 13
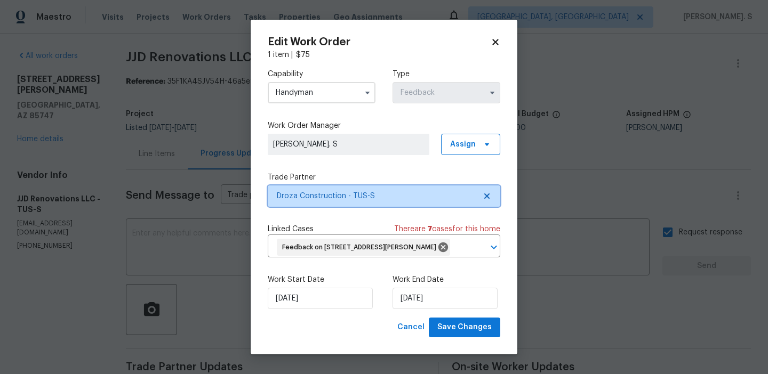
scroll to position [0, 0]
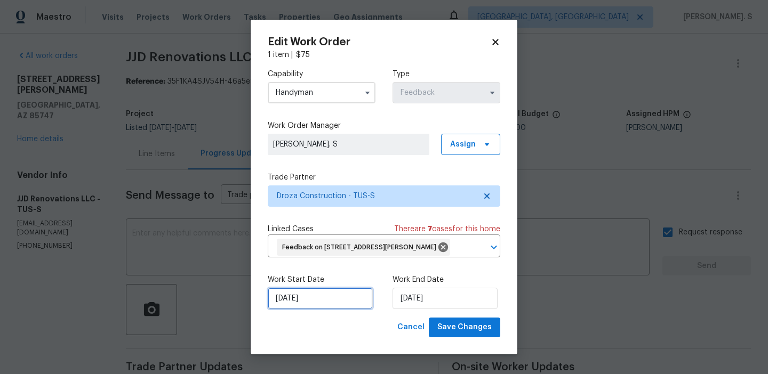
click at [326, 309] on input "[DATE]" at bounding box center [320, 298] width 105 height 21
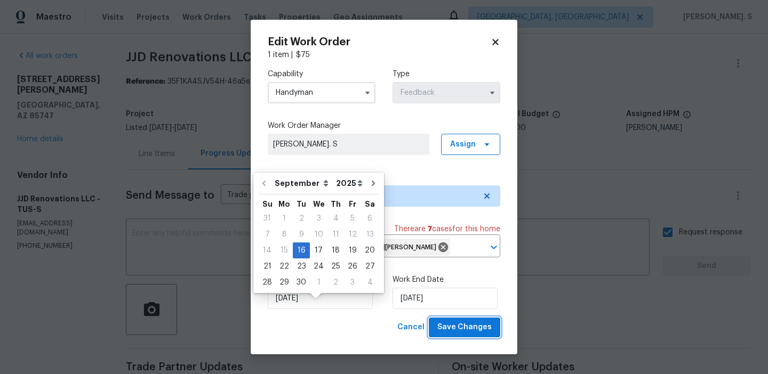
click at [454, 334] on span "Save Changes" at bounding box center [464, 327] width 54 height 13
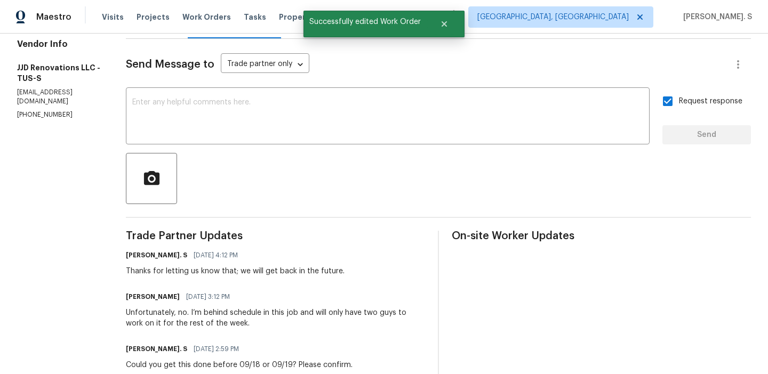
scroll to position [172, 0]
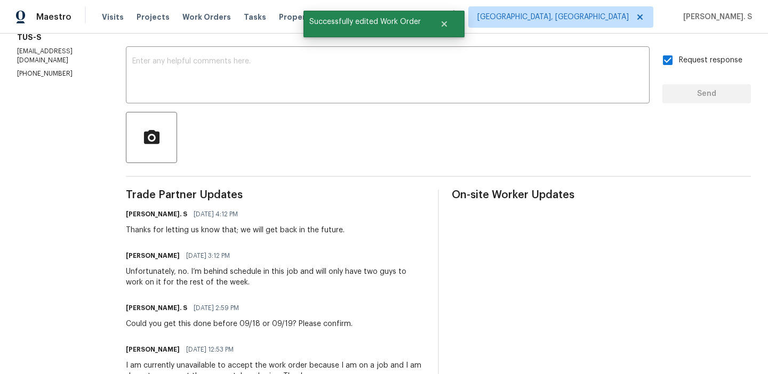
click at [174, 278] on div "Unfortunately, no. I’m behind schedule in this job and will only have two guys …" at bounding box center [275, 277] width 299 height 21
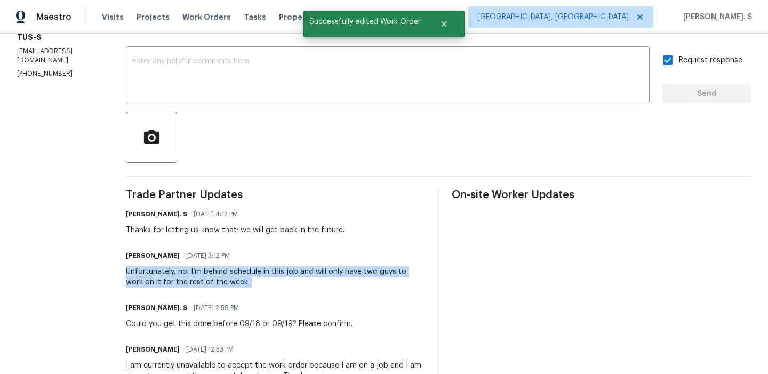
copy div "Unfortunately, no. I’m behind schedule in this job and will only have two guys …"
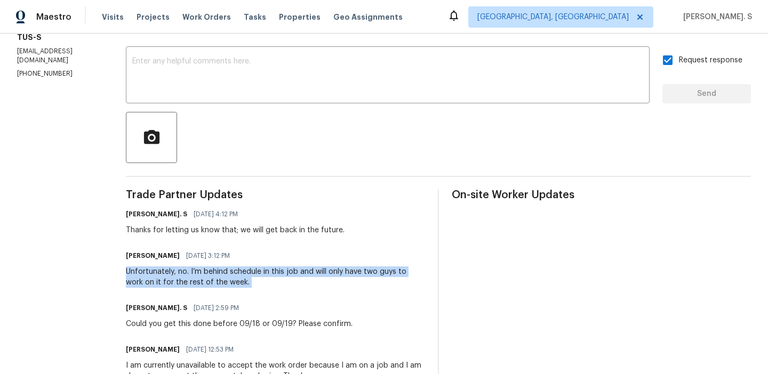
scroll to position [0, 0]
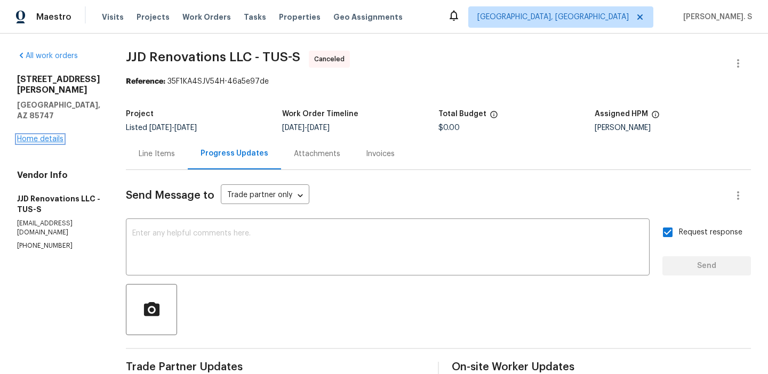
click at [55, 135] on link "Home details" at bounding box center [40, 138] width 46 height 7
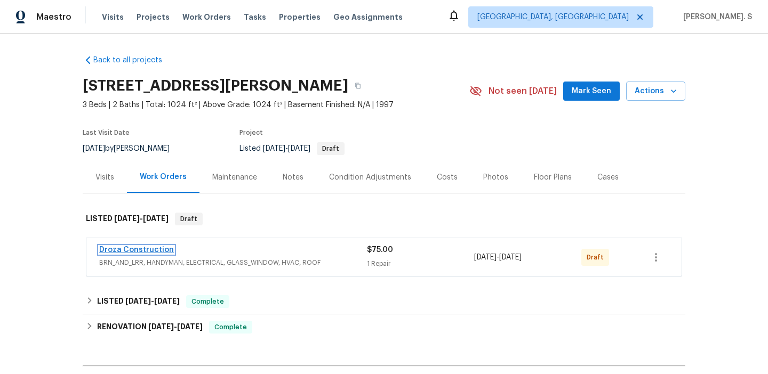
click at [134, 250] on link "Droza Construction" at bounding box center [136, 249] width 75 height 7
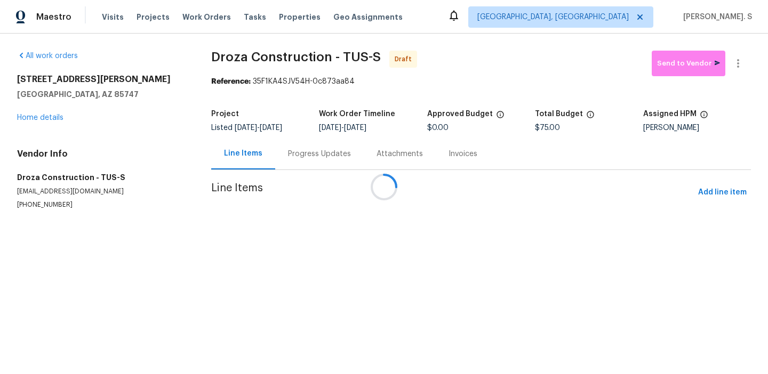
click at [362, 209] on div at bounding box center [384, 187] width 768 height 374
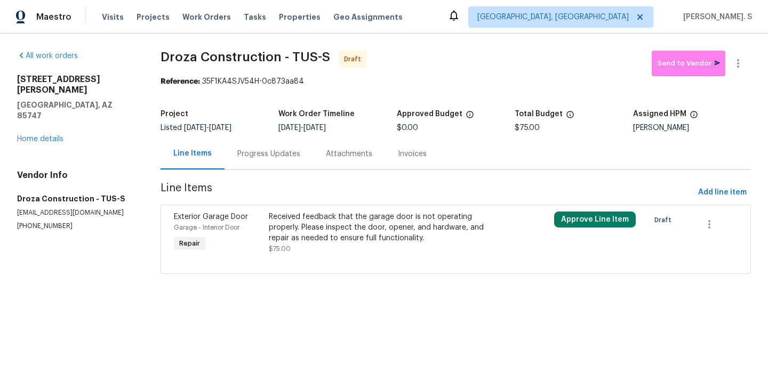
click at [348, 215] on div "Received feedback that the garage door is not operating properly. Please inspec…" at bounding box center [384, 228] width 231 height 32
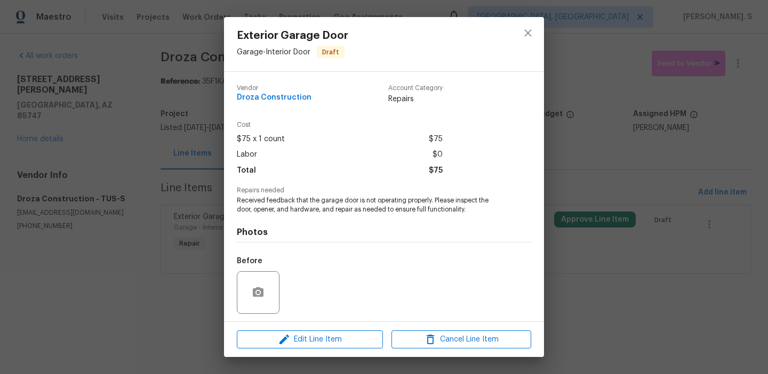
scroll to position [73, 0]
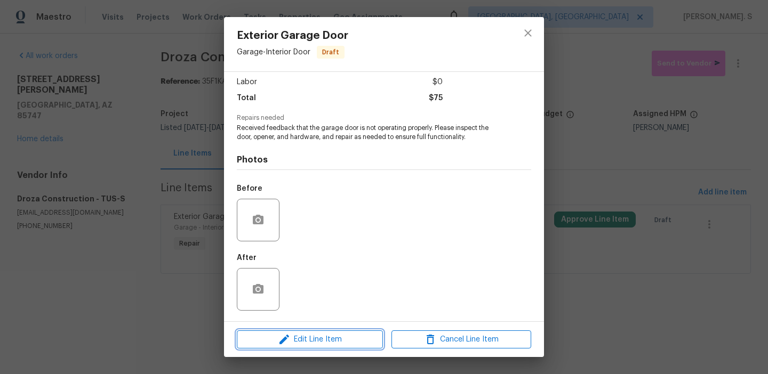
click at [318, 334] on span "Edit Line Item" at bounding box center [310, 339] width 140 height 13
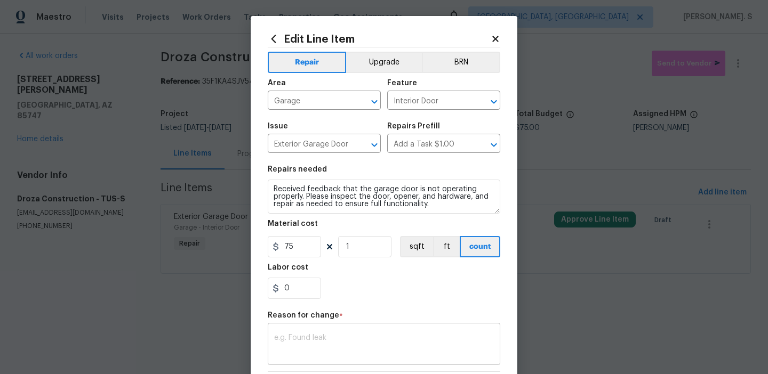
click at [327, 340] on textarea at bounding box center [384, 345] width 220 height 22
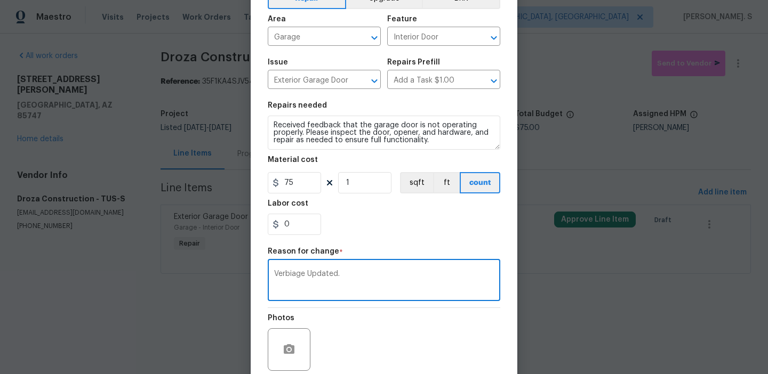
scroll to position [151, 0]
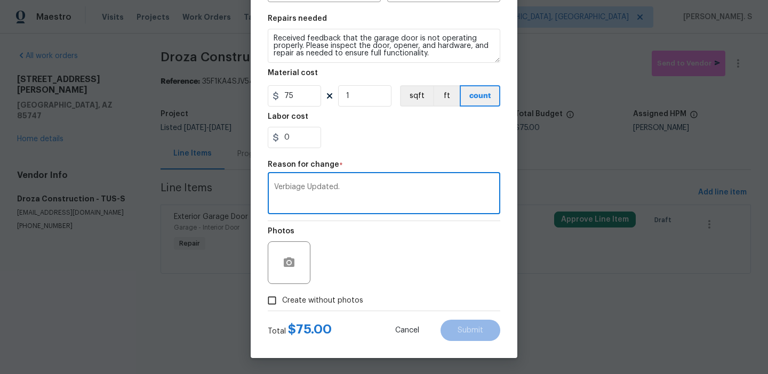
type textarea "Verbiage Updated."
click at [305, 308] on label "Create without photos" at bounding box center [312, 301] width 101 height 20
click at [282, 308] on input "Create without photos" at bounding box center [272, 301] width 20 height 20
checkbox input "true"
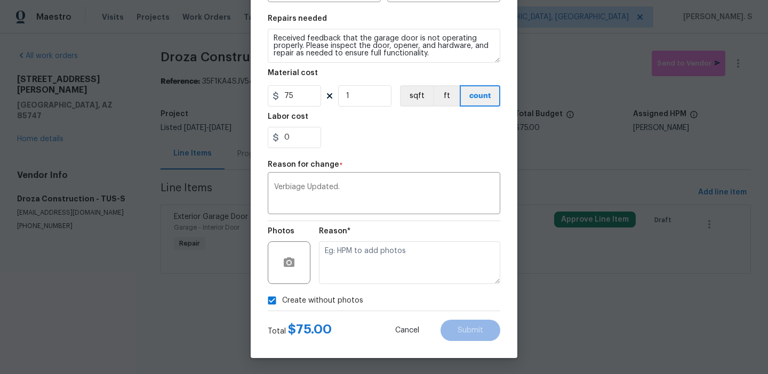
click at [378, 285] on div "Reason*" at bounding box center [409, 255] width 181 height 69
click at [395, 257] on textarea at bounding box center [409, 263] width 181 height 43
click at [355, 244] on textarea at bounding box center [409, 263] width 181 height 43
click at [476, 333] on span "Submit" at bounding box center [471, 331] width 26 height 8
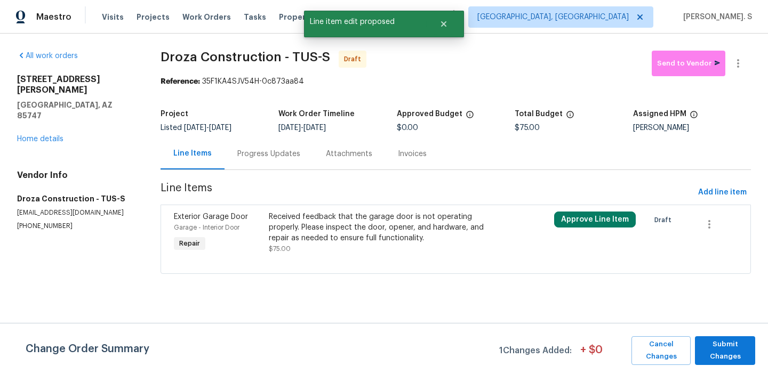
scroll to position [0, 0]
click at [716, 346] on span "Submit Changes" at bounding box center [725, 351] width 50 height 25
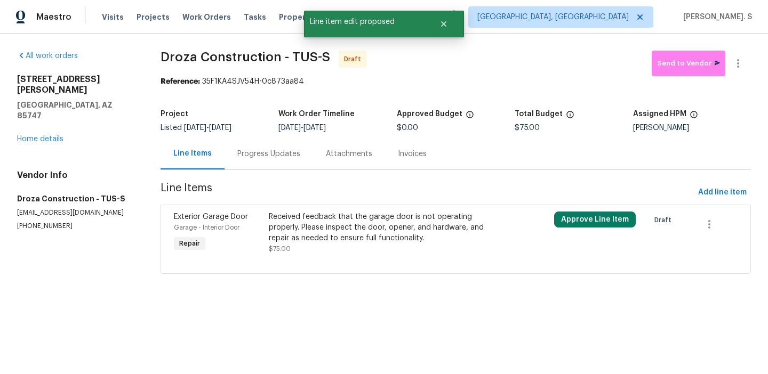
click at [274, 141] on div "Progress Updates" at bounding box center [269, 153] width 89 height 31
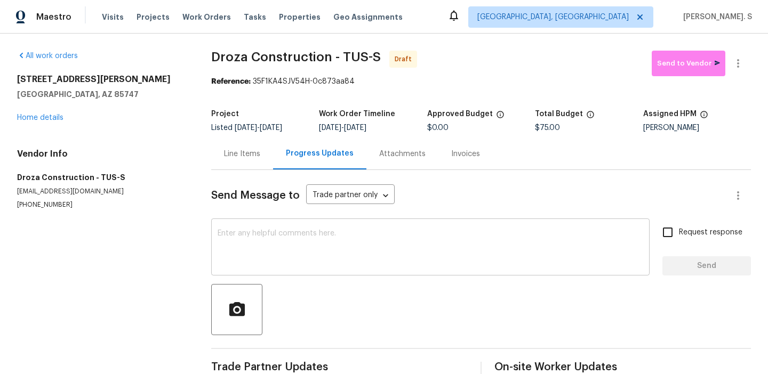
click at [345, 276] on div "x ​" at bounding box center [430, 248] width 438 height 54
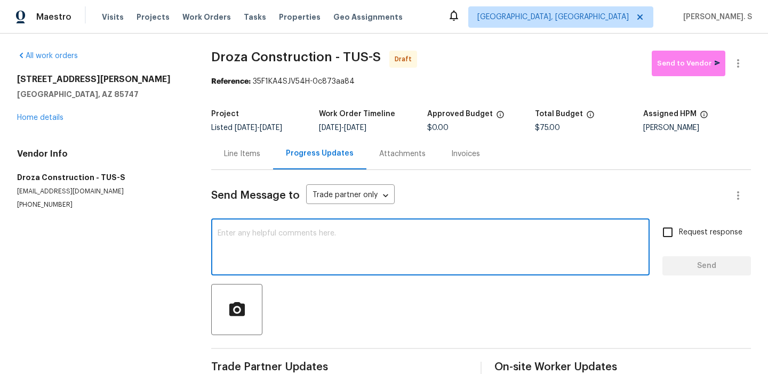
paste textarea "Hi this is Glory with Opendoor. I’m confirming you received the WO for the prop…"
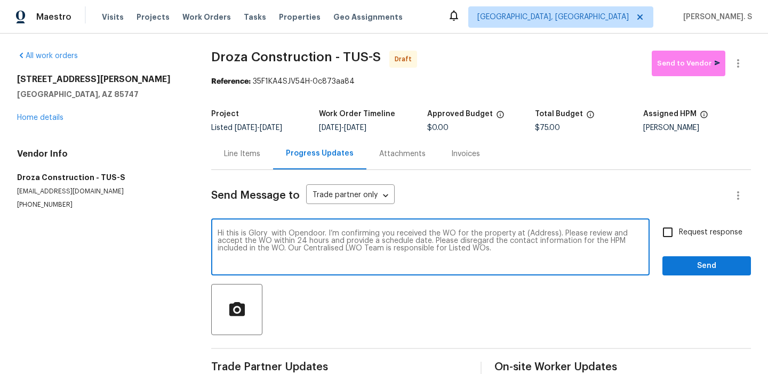
click at [543, 232] on textarea "Hi this is Glory with Opendoor. I’m confirming you received the WO for the prop…" at bounding box center [431, 248] width 426 height 37
paste textarea "[STREET_ADDRESS][PERSON_NAME]"
type textarea "Hi this is Glory with Opendoor. I’m confirming you received the WO for the prop…"
click at [742, 70] on button "button" at bounding box center [738, 64] width 26 height 26
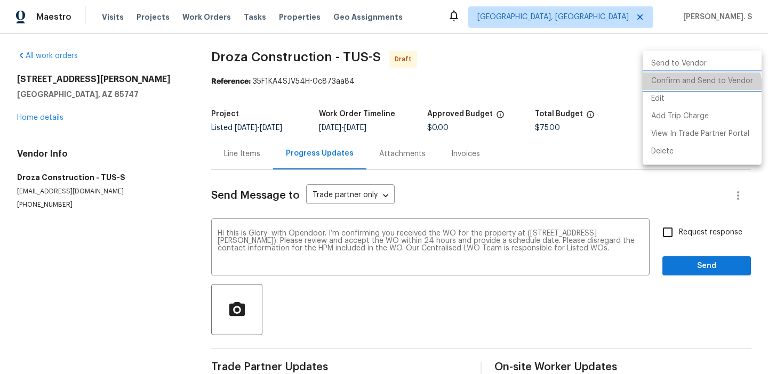
click at [691, 89] on li "Confirm and Send to Vendor" at bounding box center [702, 82] width 119 height 18
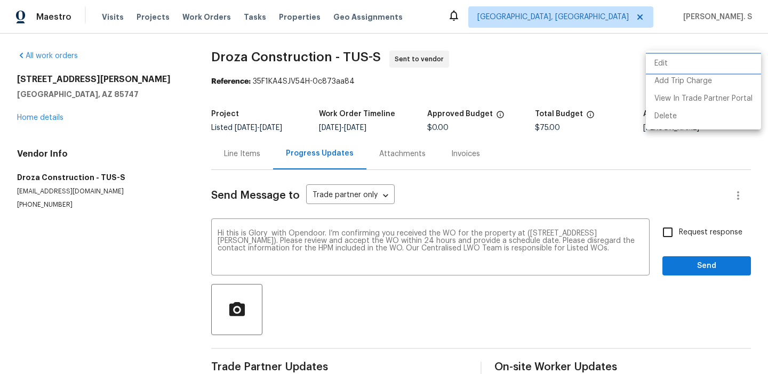
click at [698, 67] on li "Edit" at bounding box center [703, 64] width 115 height 18
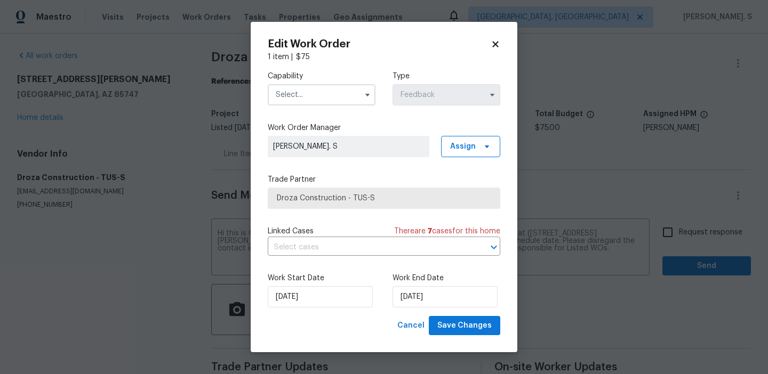
click at [339, 101] on input "text" at bounding box center [322, 94] width 108 height 21
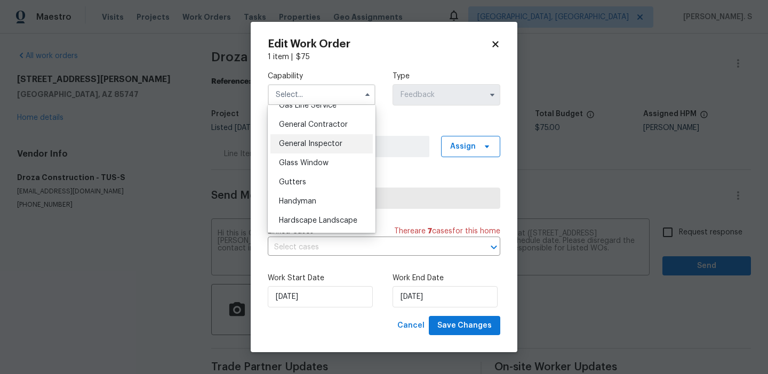
scroll to position [512, 0]
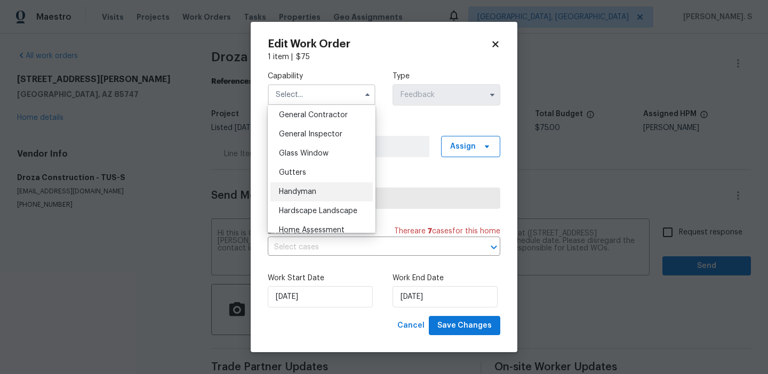
click at [319, 194] on div "Handyman" at bounding box center [321, 191] width 102 height 19
type input "Handyman"
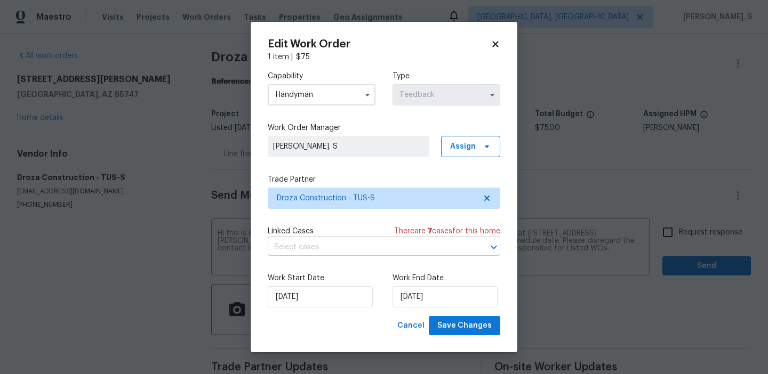
click at [327, 243] on input "text" at bounding box center [369, 247] width 203 height 17
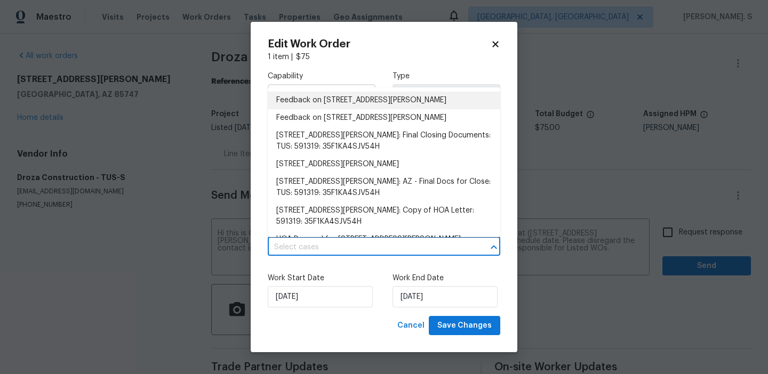
click at [348, 101] on li "Feedback on [STREET_ADDRESS][PERSON_NAME]" at bounding box center [384, 101] width 233 height 18
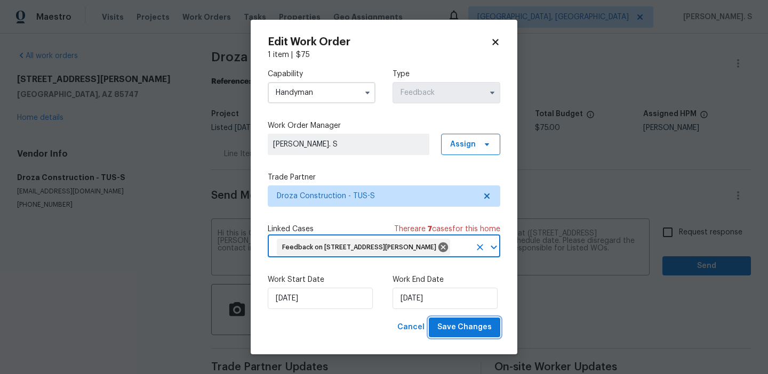
click at [479, 334] on span "Save Changes" at bounding box center [464, 327] width 54 height 13
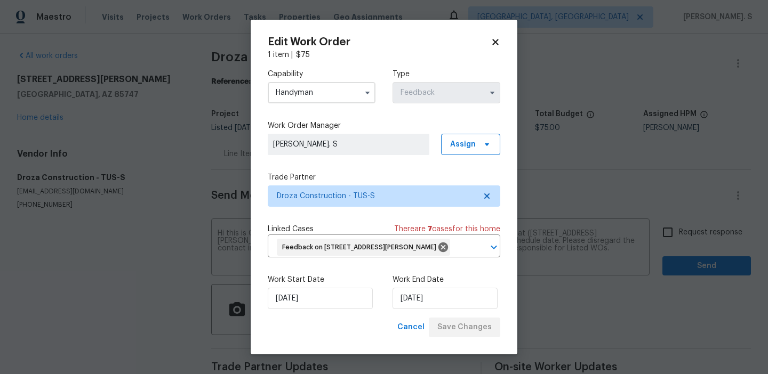
click at [673, 231] on body "Maestro Visits Projects Work Orders Tasks Properties Geo Assignments [GEOGRAPHI…" at bounding box center [384, 187] width 768 height 374
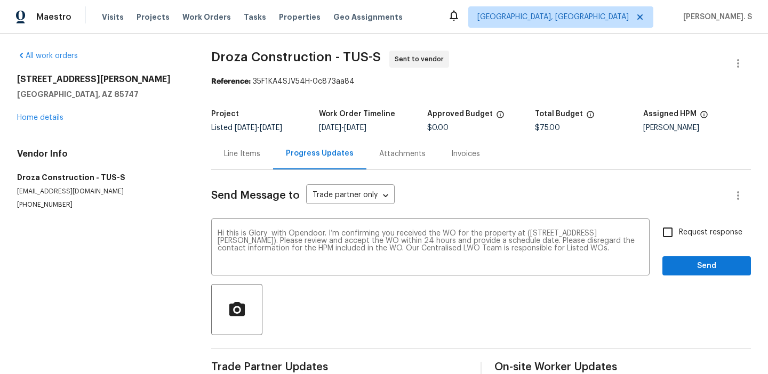
click at [673, 231] on input "Request response" at bounding box center [667, 232] width 22 height 22
checkbox input "true"
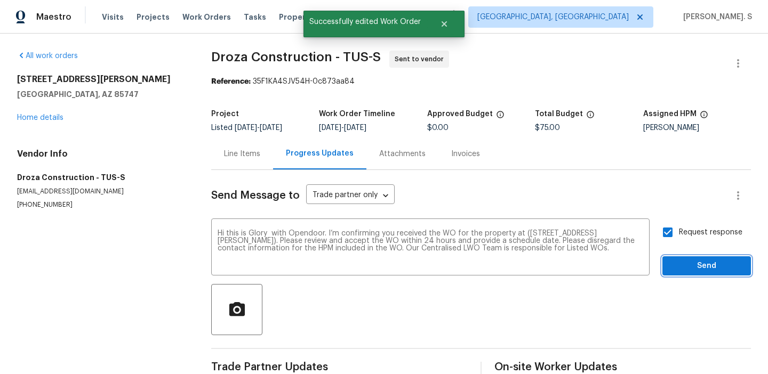
click at [675, 258] on button "Send" at bounding box center [706, 267] width 89 height 20
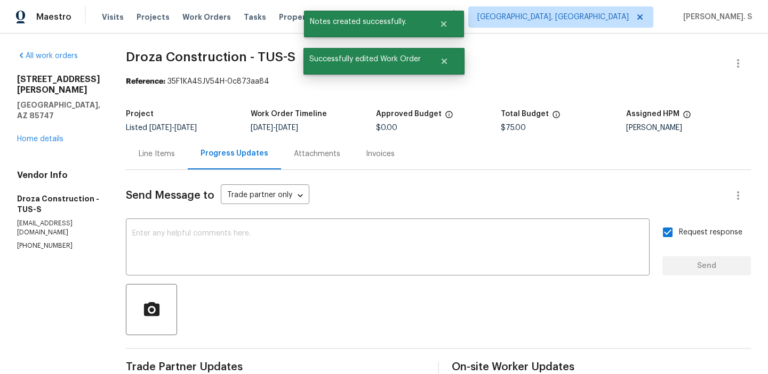
click at [199, 46] on div "All work orders [STREET_ADDRESS][PERSON_NAME] Home details Vendor Info Droza Co…" at bounding box center [384, 252] width 768 height 436
copy span "Droza Construction - TUS-S"
